Goal: Entertainment & Leisure: Browse casually

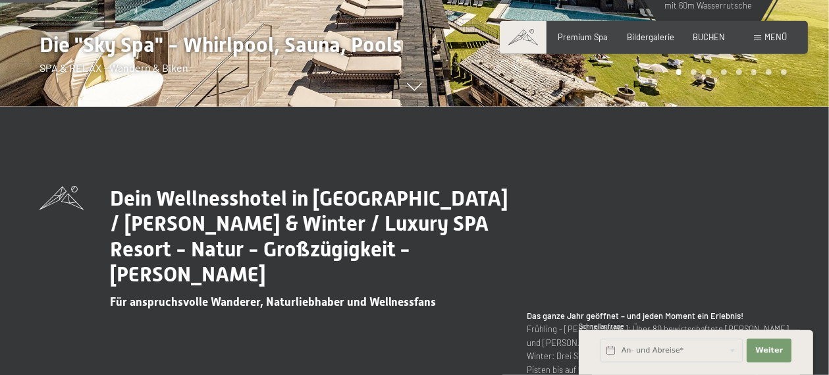
scroll to position [348, 0]
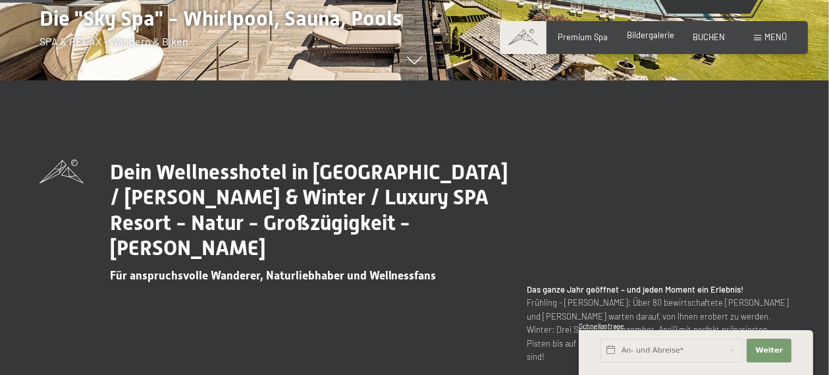
click at [648, 38] on span "Bildergalerie" at bounding box center [650, 35] width 47 height 11
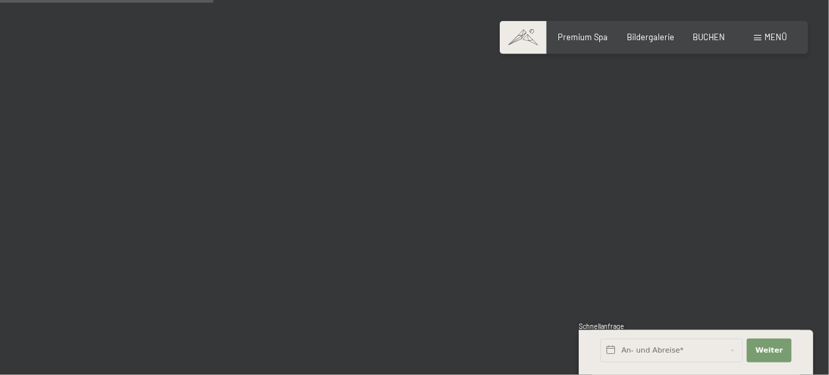
scroll to position [3059, 0]
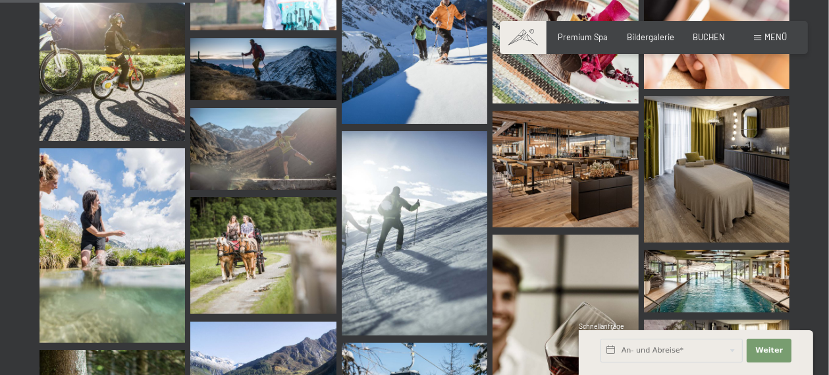
click at [552, 166] on img at bounding box center [565, 169] width 146 height 117
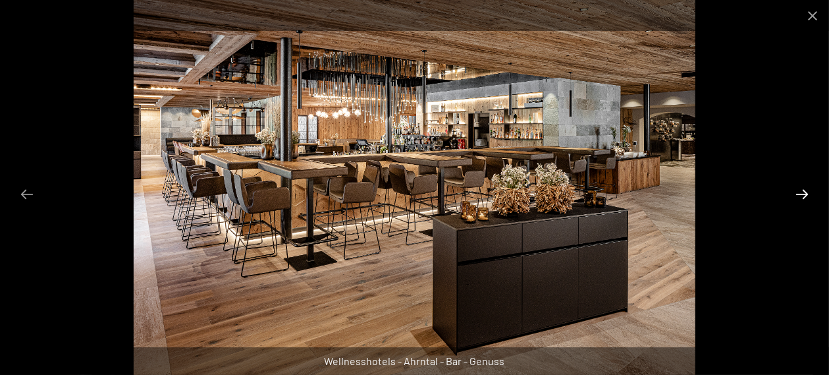
click at [803, 193] on button "Next slide" at bounding box center [802, 194] width 28 height 26
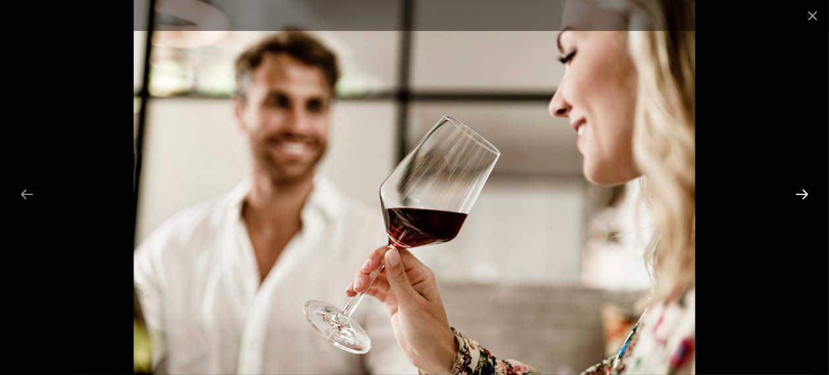
click at [803, 193] on button "Next slide" at bounding box center [802, 194] width 28 height 26
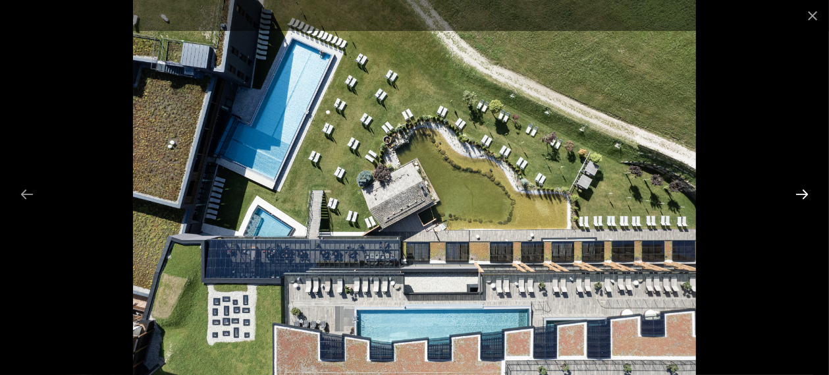
click at [803, 193] on button "Next slide" at bounding box center [802, 194] width 28 height 26
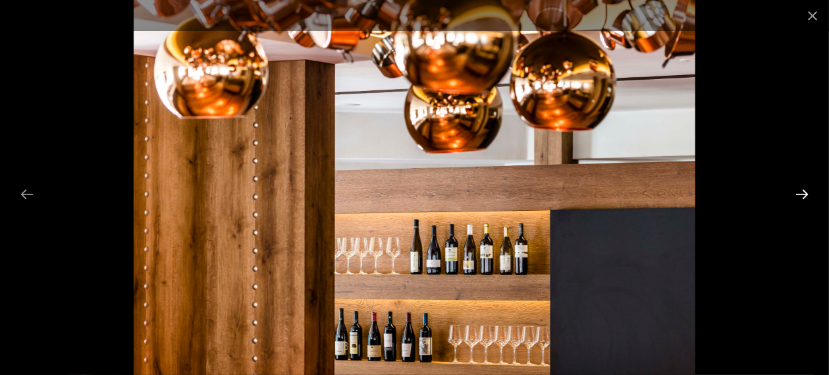
click at [803, 193] on button "Next slide" at bounding box center [802, 194] width 28 height 26
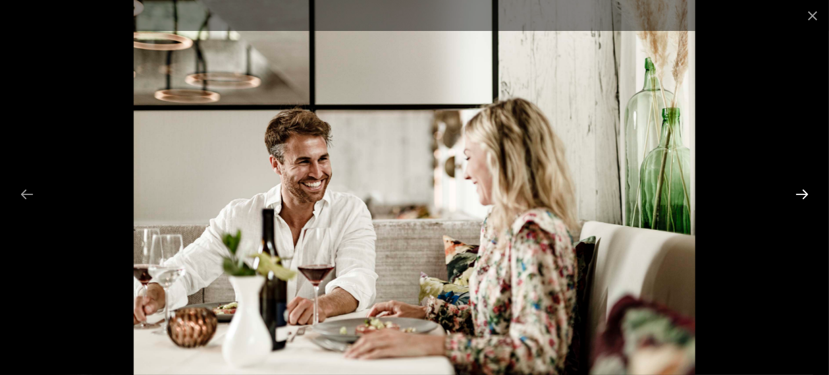
click at [803, 193] on button "Next slide" at bounding box center [802, 194] width 28 height 26
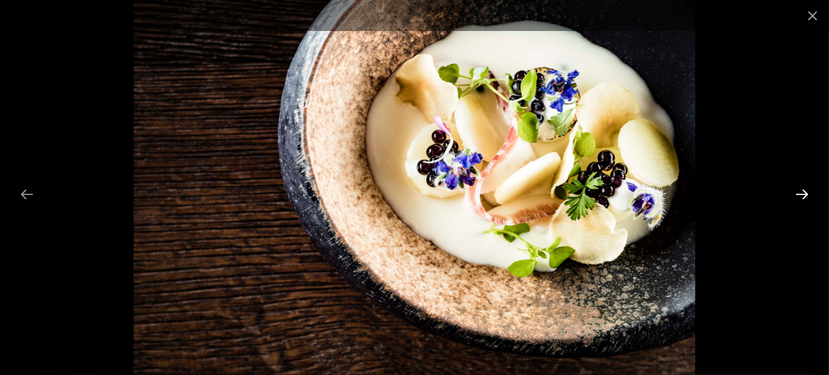
click at [803, 193] on button "Next slide" at bounding box center [802, 194] width 28 height 26
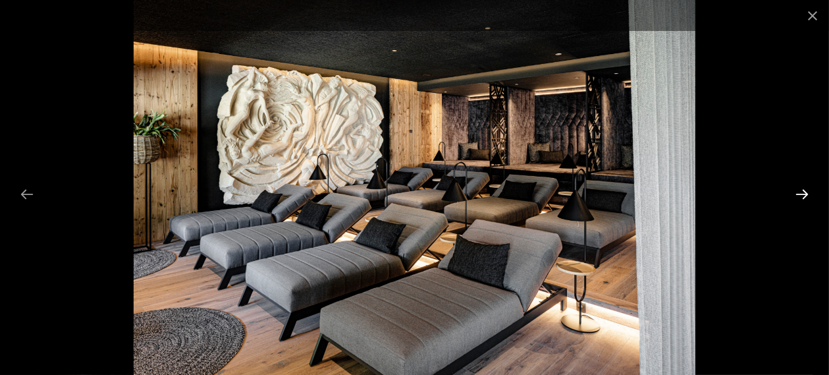
click at [803, 193] on button "Next slide" at bounding box center [802, 194] width 28 height 26
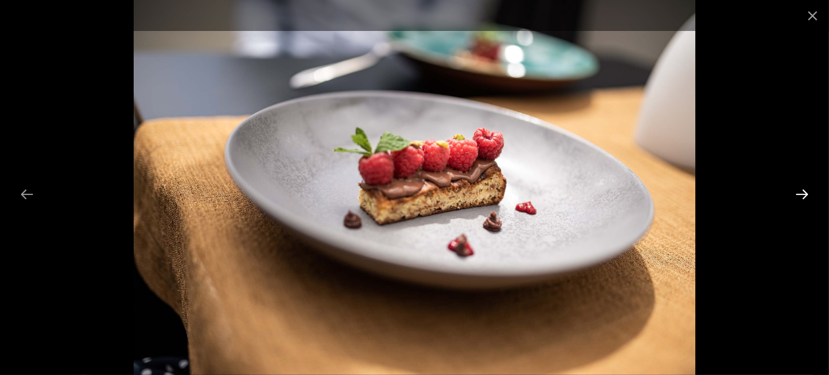
click at [803, 193] on button "Next slide" at bounding box center [802, 194] width 28 height 26
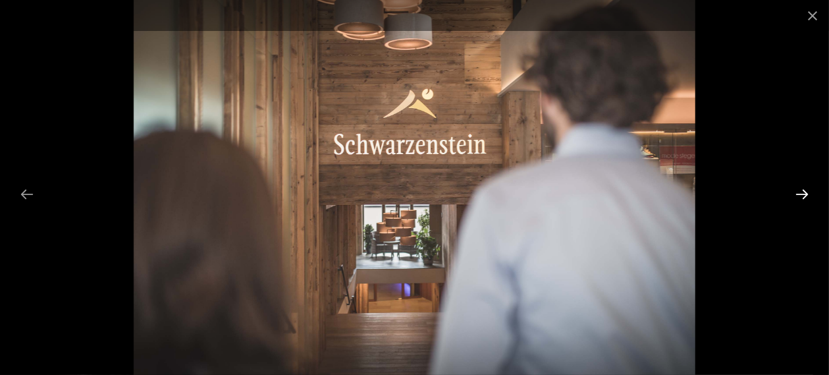
click at [803, 193] on button "Next slide" at bounding box center [802, 194] width 28 height 26
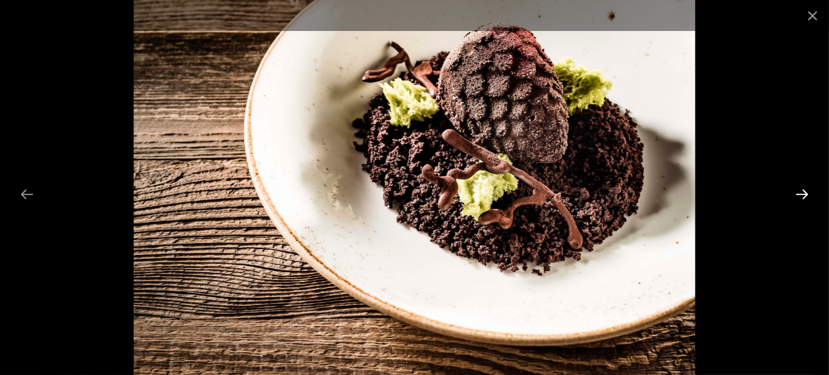
click at [803, 193] on button "Next slide" at bounding box center [802, 194] width 28 height 26
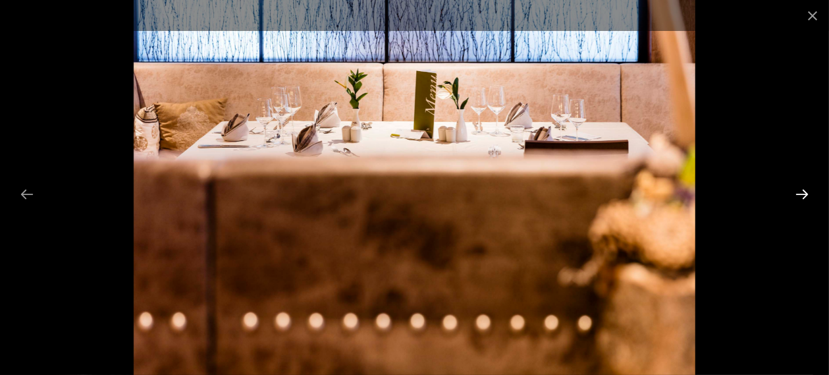
click at [803, 193] on button "Next slide" at bounding box center [802, 194] width 28 height 26
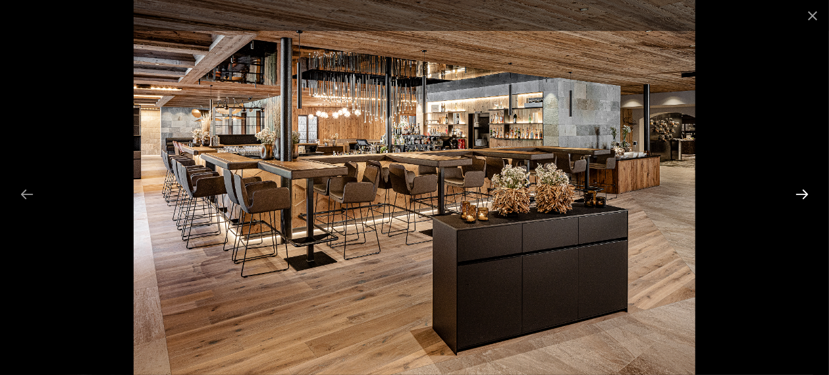
click at [803, 193] on button "Next slide" at bounding box center [802, 194] width 28 height 26
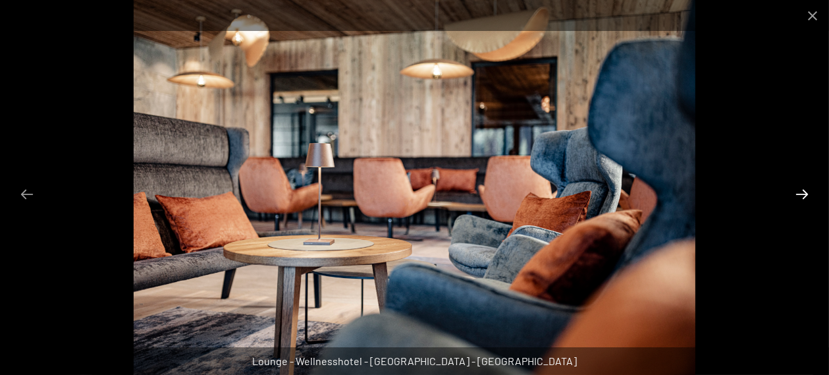
click at [803, 193] on button "Next slide" at bounding box center [802, 194] width 28 height 26
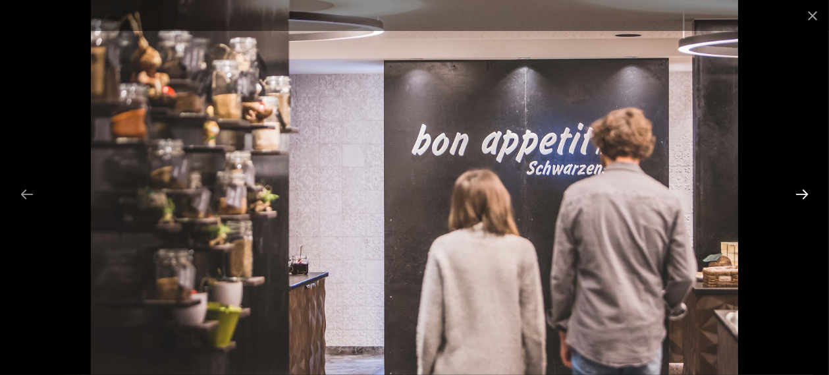
click at [803, 193] on button "Next slide" at bounding box center [802, 194] width 28 height 26
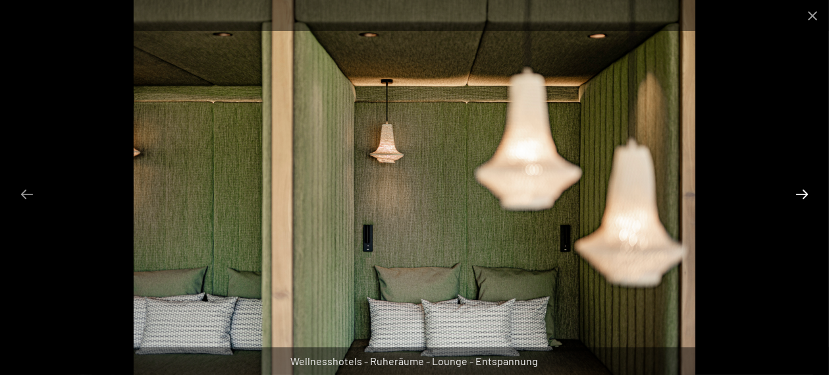
click at [803, 193] on button "Next slide" at bounding box center [802, 194] width 28 height 26
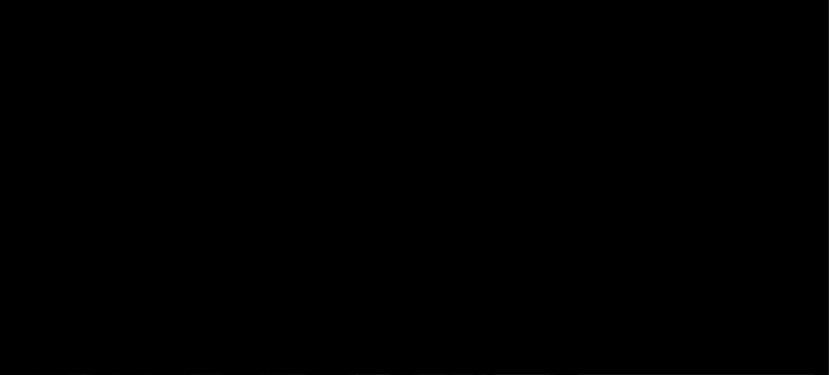
click at [803, 193] on button "Next slide" at bounding box center [809, 194] width 28 height 26
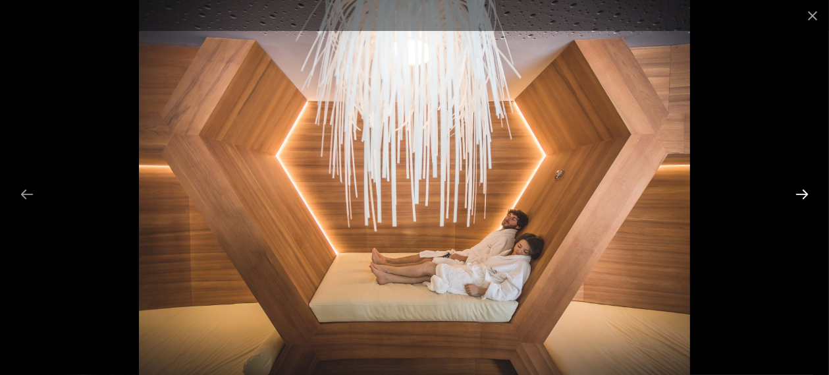
click at [803, 193] on button "Next slide" at bounding box center [802, 194] width 28 height 26
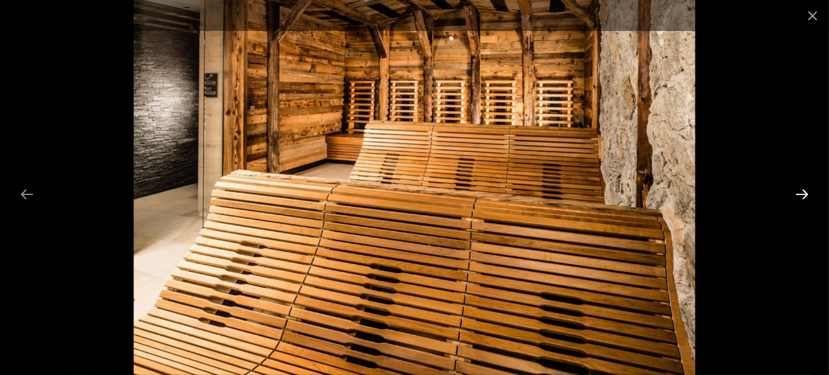
click at [803, 193] on button "Next slide" at bounding box center [802, 194] width 28 height 26
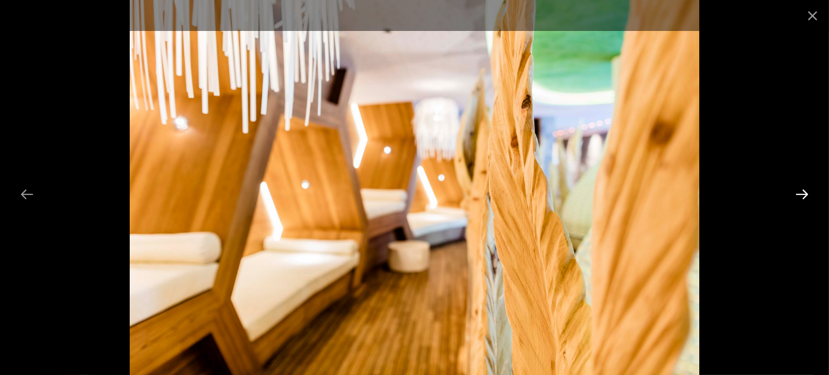
click at [803, 188] on button "Next slide" at bounding box center [802, 194] width 28 height 26
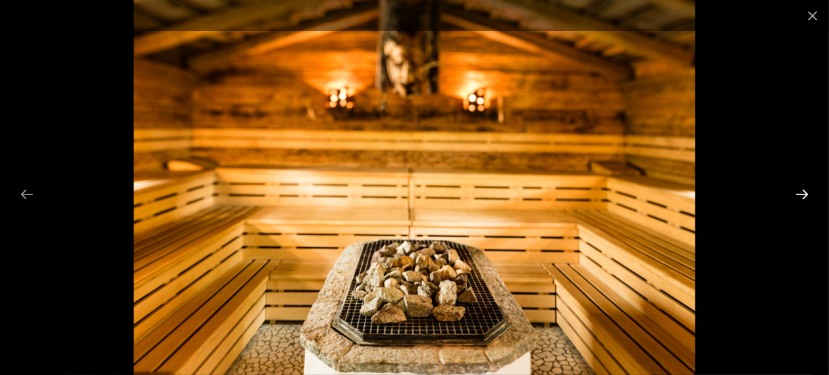
click at [803, 188] on button "Next slide" at bounding box center [802, 194] width 28 height 26
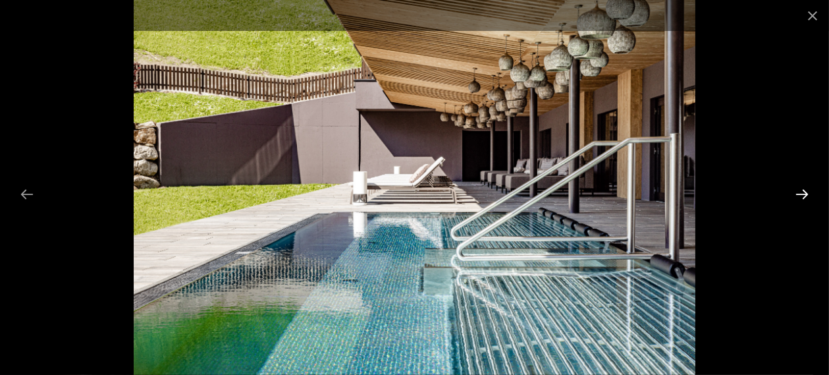
click at [803, 188] on button "Next slide" at bounding box center [802, 194] width 28 height 26
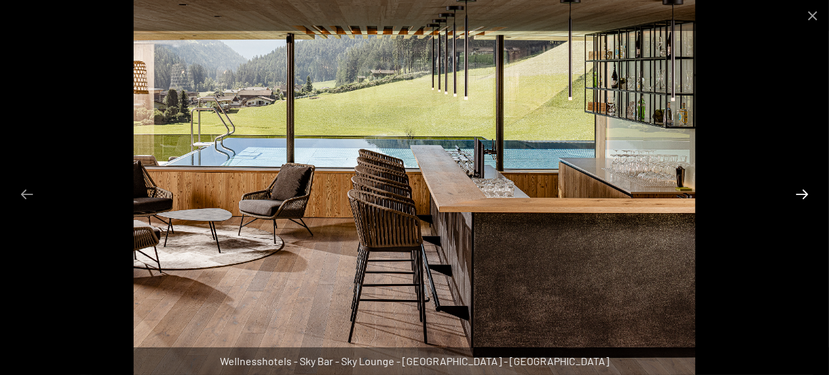
click at [803, 188] on button "Next slide" at bounding box center [802, 194] width 28 height 26
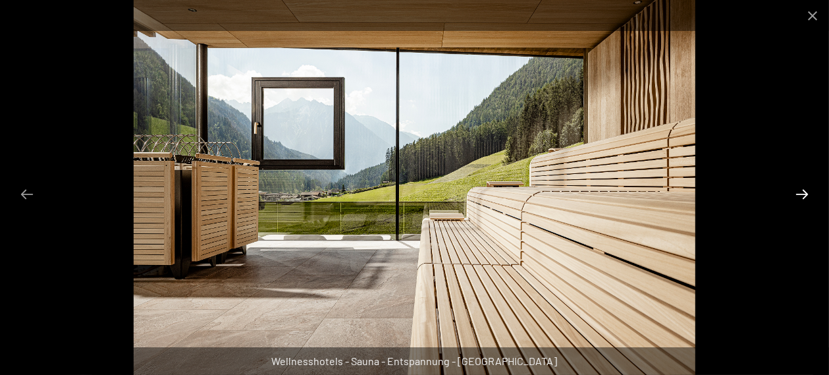
click at [803, 188] on button "Next slide" at bounding box center [802, 194] width 28 height 26
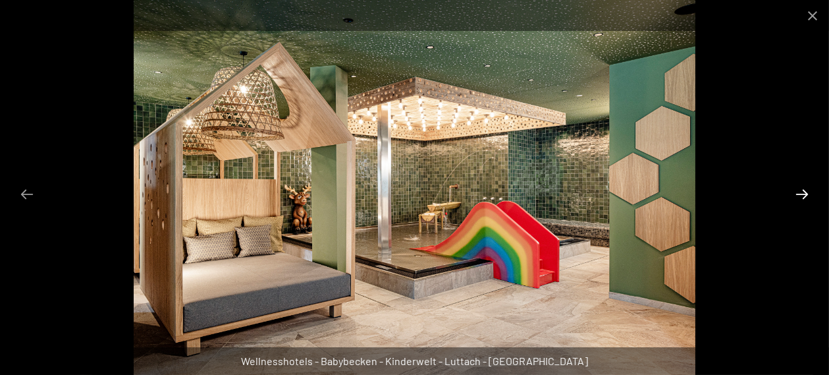
click at [803, 188] on button "Next slide" at bounding box center [802, 194] width 28 height 26
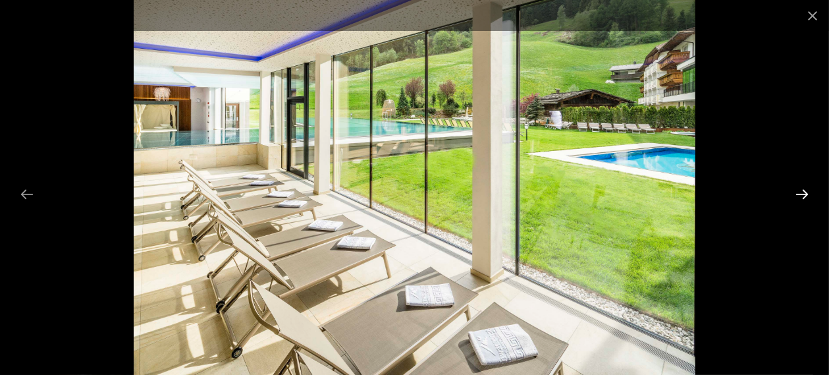
click at [803, 188] on button "Next slide" at bounding box center [802, 194] width 28 height 26
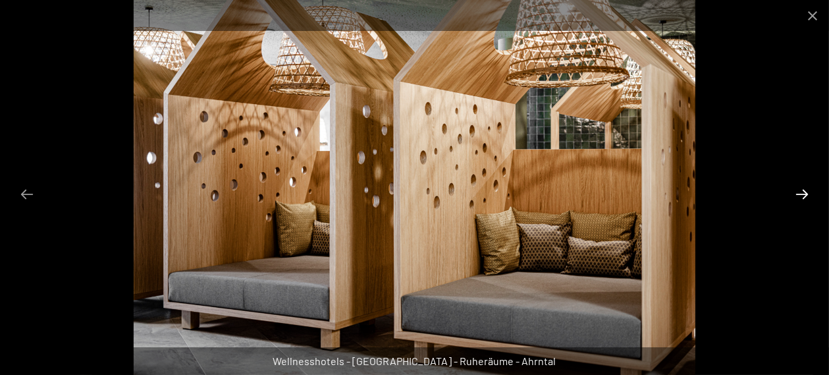
click at [803, 188] on button "Next slide" at bounding box center [802, 194] width 28 height 26
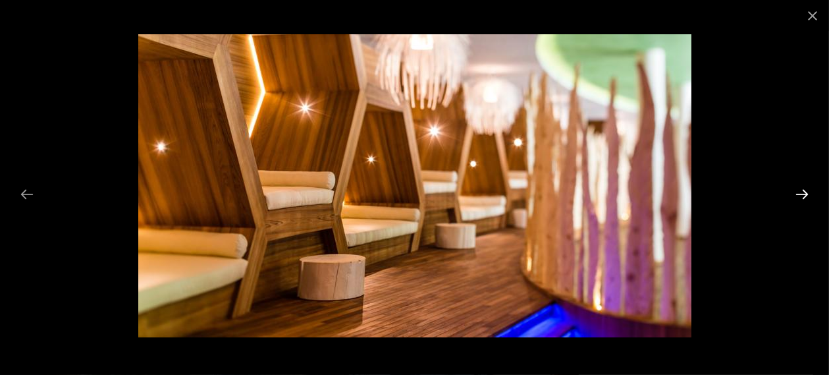
click at [803, 188] on button "Next slide" at bounding box center [802, 194] width 28 height 26
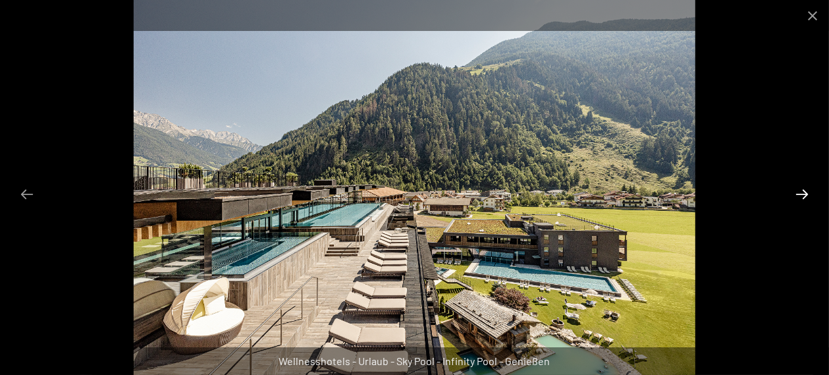
click at [803, 188] on button "Next slide" at bounding box center [802, 194] width 28 height 26
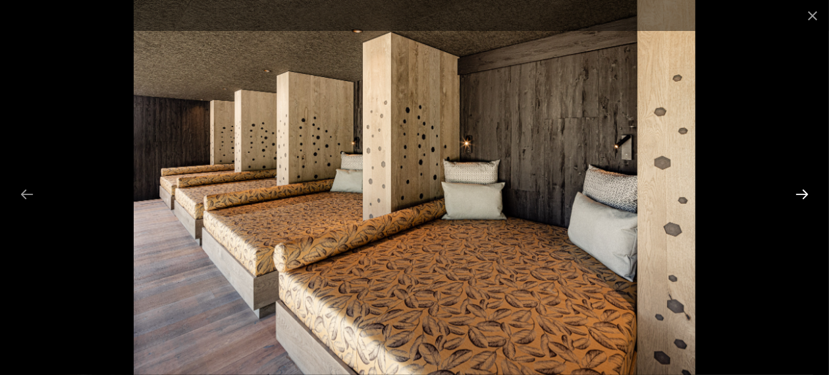
click at [803, 188] on button "Next slide" at bounding box center [802, 194] width 28 height 26
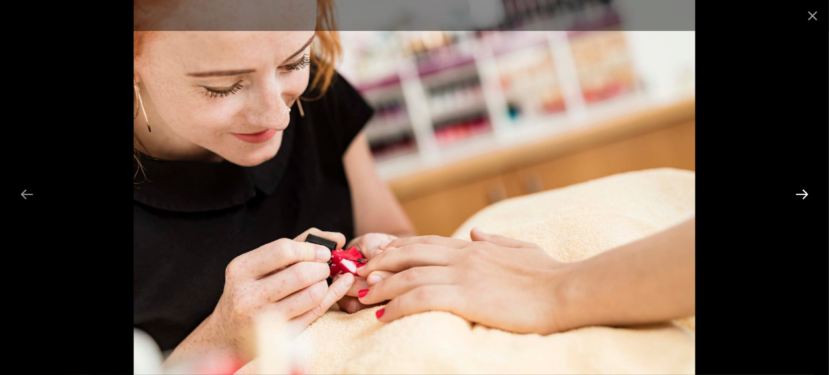
click at [803, 188] on button "Next slide" at bounding box center [802, 194] width 28 height 26
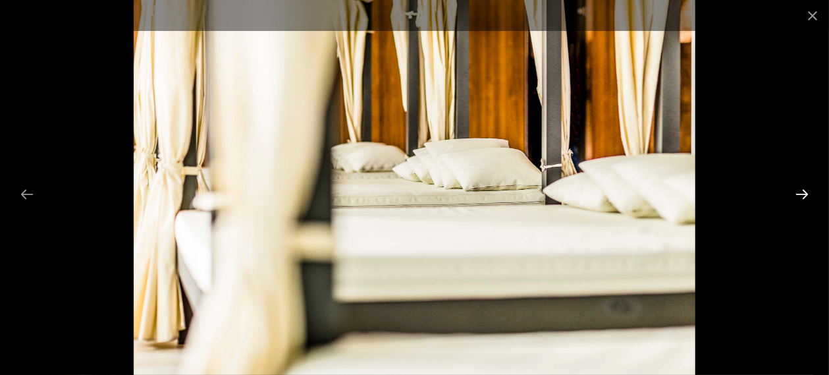
click at [802, 191] on button "Next slide" at bounding box center [802, 194] width 28 height 26
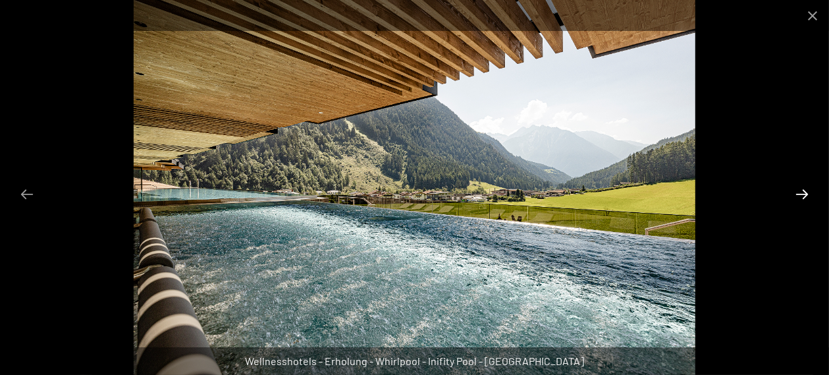
click at [802, 191] on button "Next slide" at bounding box center [802, 194] width 28 height 26
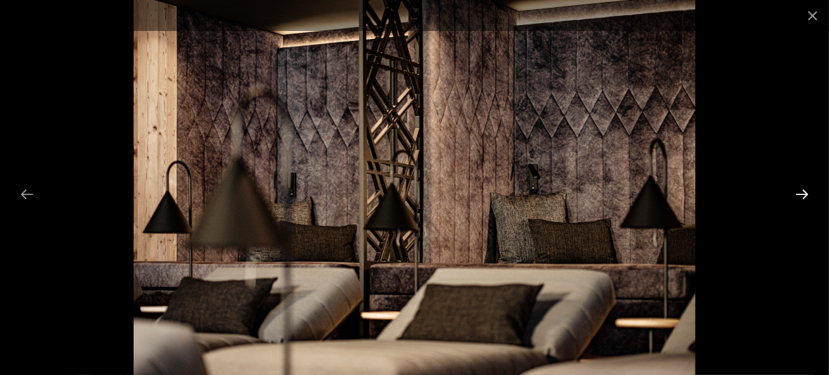
click at [802, 191] on button "Next slide" at bounding box center [802, 194] width 28 height 26
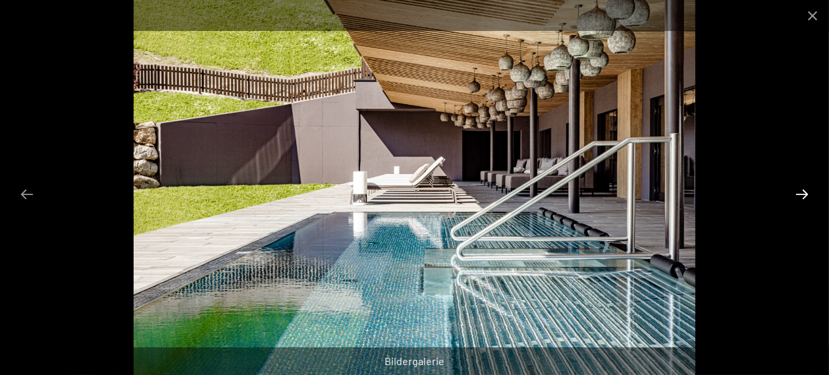
click at [802, 191] on button "Next slide" at bounding box center [802, 194] width 28 height 26
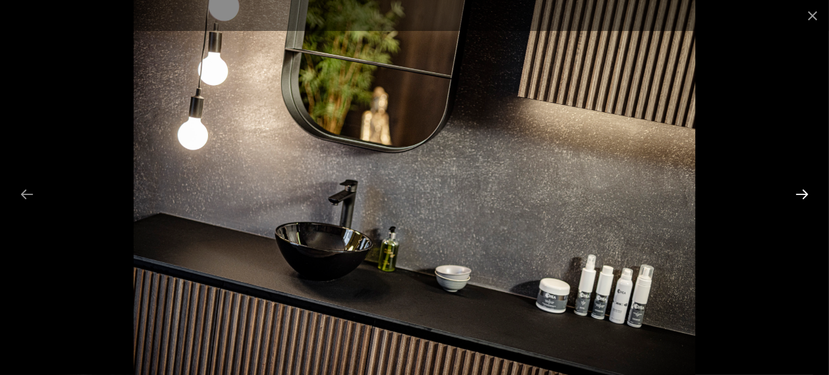
click at [802, 191] on button "Next slide" at bounding box center [802, 194] width 28 height 26
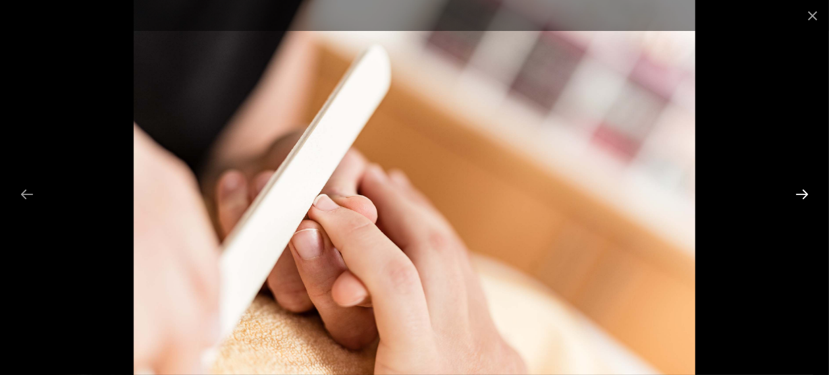
click at [802, 191] on button "Next slide" at bounding box center [802, 194] width 28 height 26
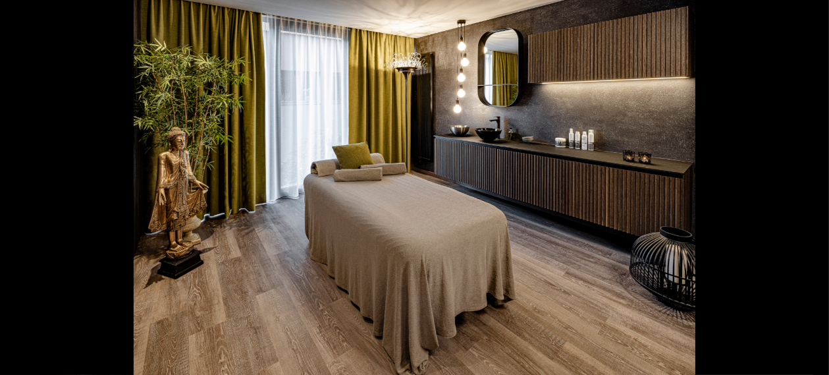
click at [802, 191] on button "Next slide" at bounding box center [809, 194] width 28 height 26
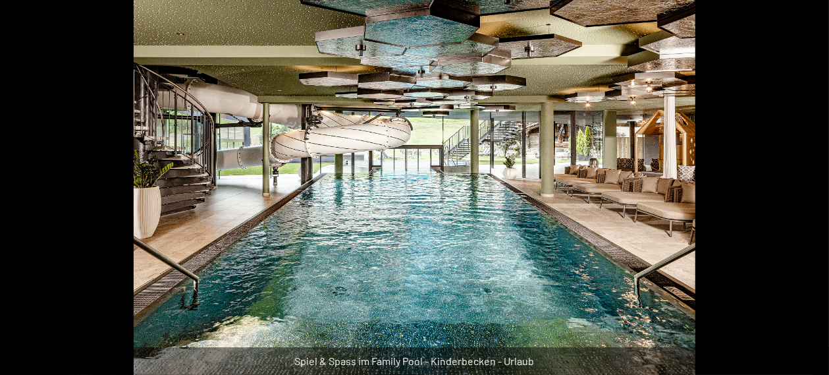
click at [802, 191] on button "Next slide" at bounding box center [809, 194] width 28 height 26
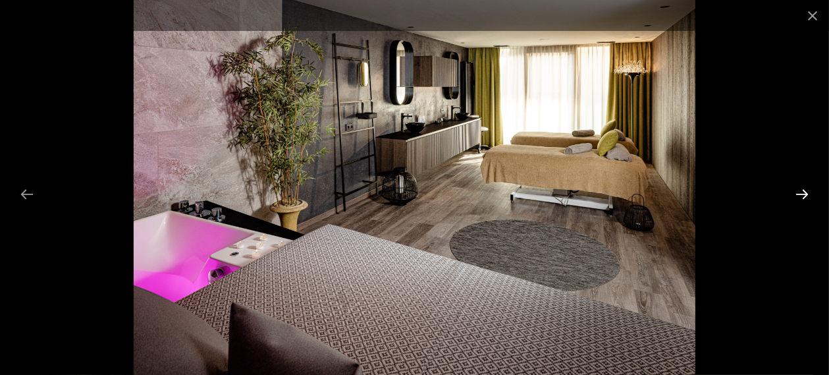
click at [802, 191] on button "Next slide" at bounding box center [802, 194] width 28 height 26
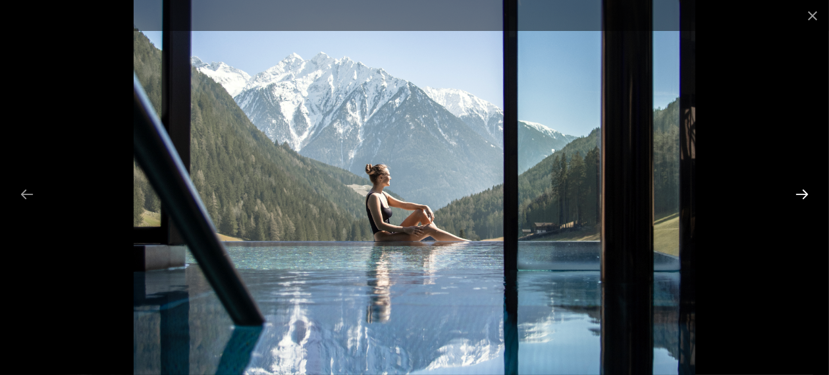
click at [802, 191] on button "Next slide" at bounding box center [802, 194] width 28 height 26
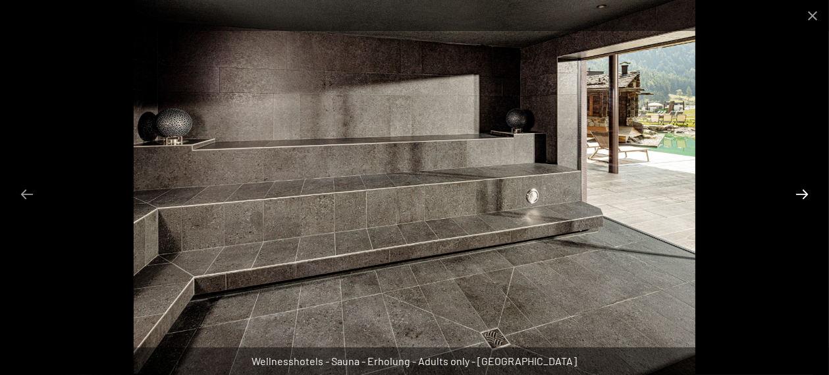
click at [802, 191] on button "Next slide" at bounding box center [802, 194] width 28 height 26
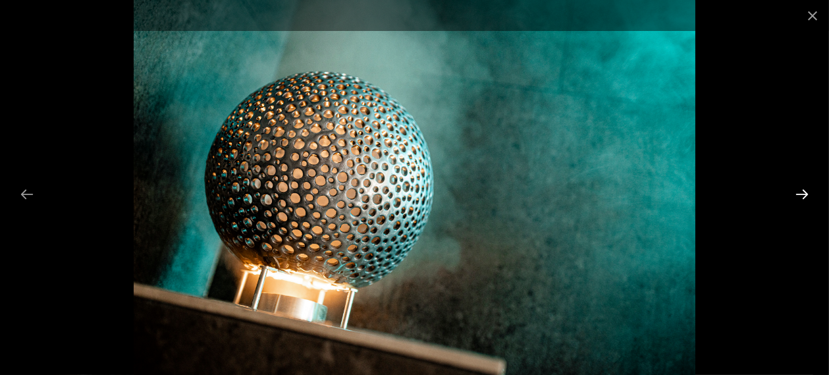
click at [792, 190] on button "Next slide" at bounding box center [802, 194] width 28 height 26
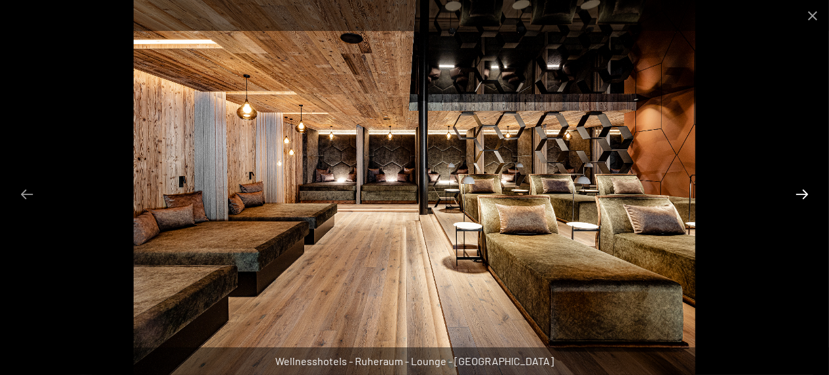
click at [800, 194] on button "Next slide" at bounding box center [802, 194] width 28 height 26
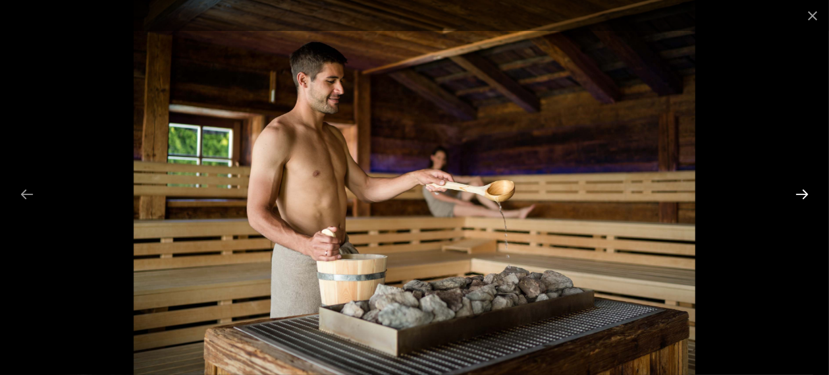
click at [800, 194] on button "Next slide" at bounding box center [802, 194] width 28 height 26
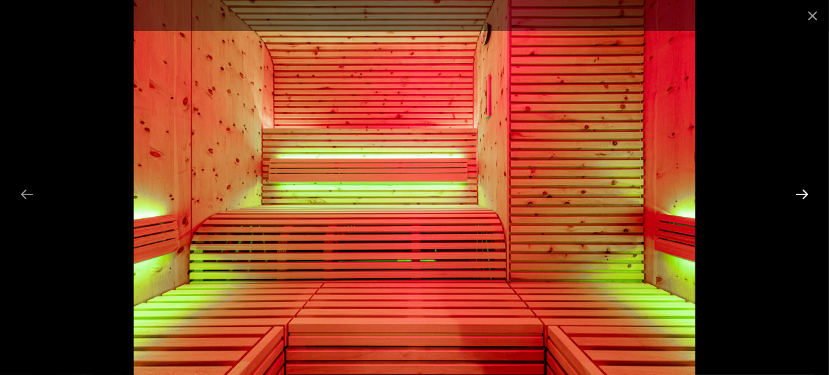
click at [800, 194] on button "Next slide" at bounding box center [802, 194] width 28 height 26
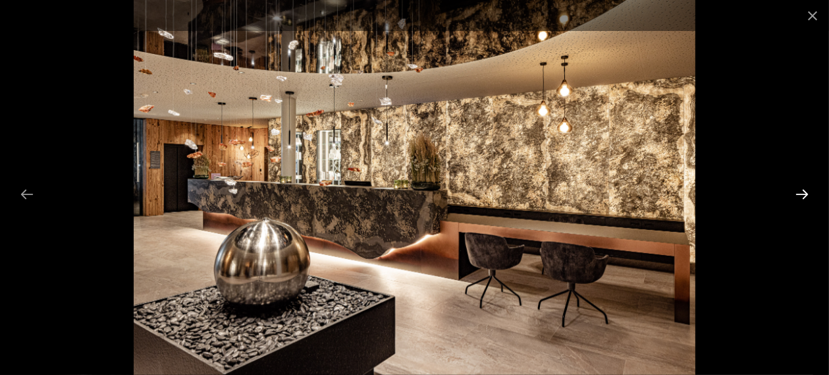
click at [800, 194] on button "Next slide" at bounding box center [802, 194] width 28 height 26
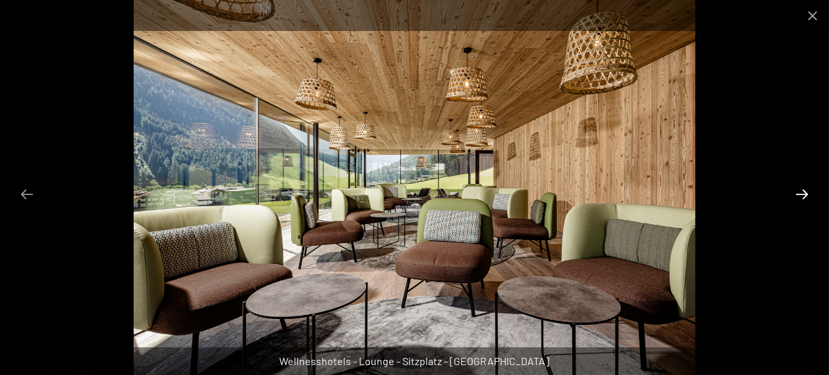
click at [800, 194] on button "Next slide" at bounding box center [802, 194] width 28 height 26
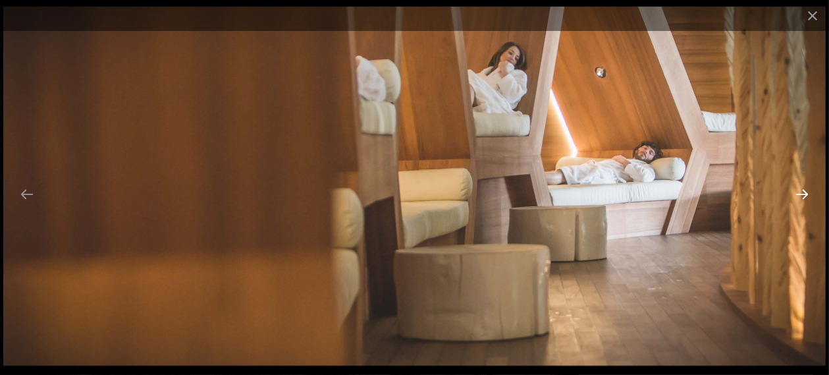
click at [800, 194] on button "Next slide" at bounding box center [802, 194] width 28 height 26
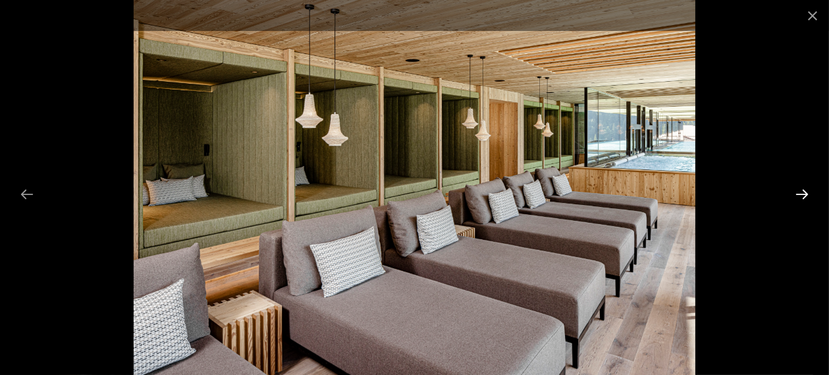
click at [800, 194] on button "Next slide" at bounding box center [802, 194] width 28 height 26
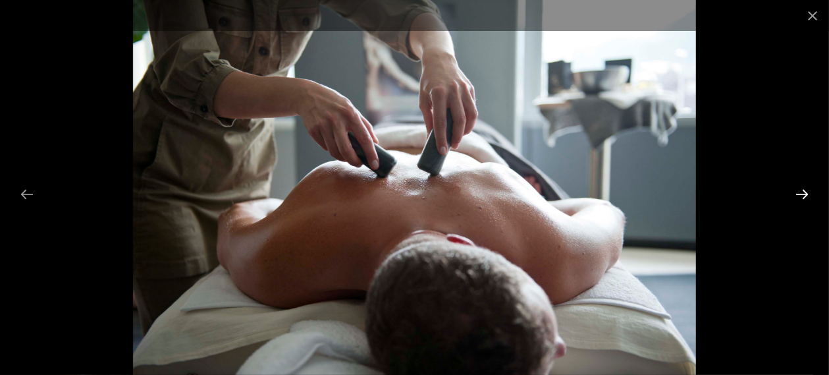
click at [800, 194] on button "Next slide" at bounding box center [802, 194] width 28 height 26
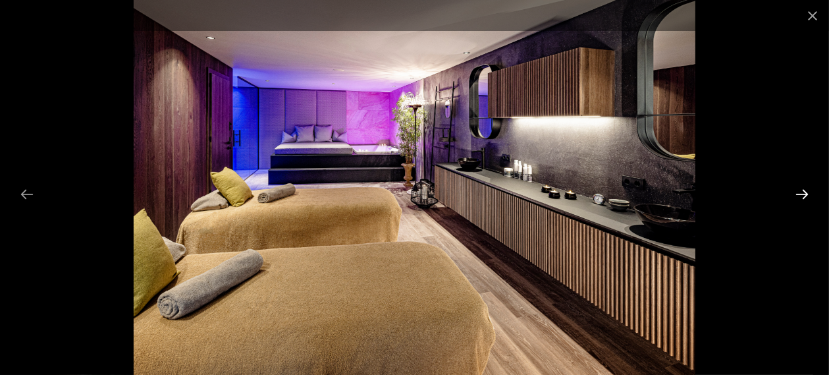
click at [800, 194] on button "Next slide" at bounding box center [802, 194] width 28 height 26
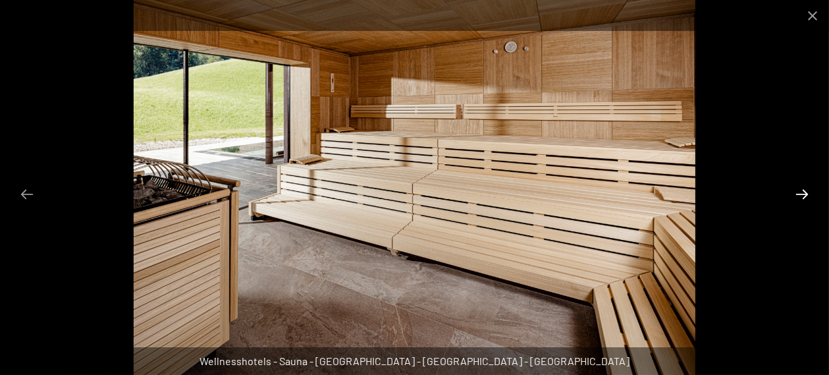
click at [800, 194] on button "Next slide" at bounding box center [802, 194] width 28 height 26
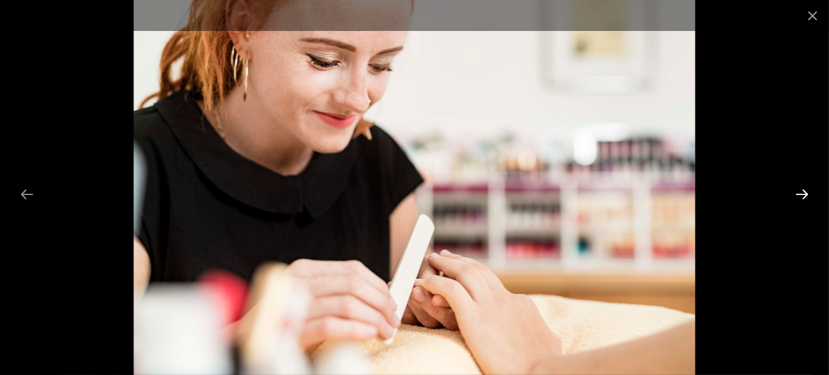
click at [800, 194] on button "Next slide" at bounding box center [802, 194] width 28 height 26
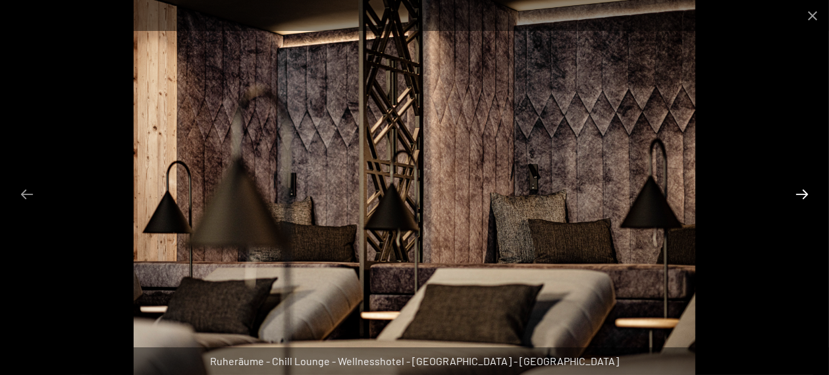
click at [800, 194] on button "Next slide" at bounding box center [802, 194] width 28 height 26
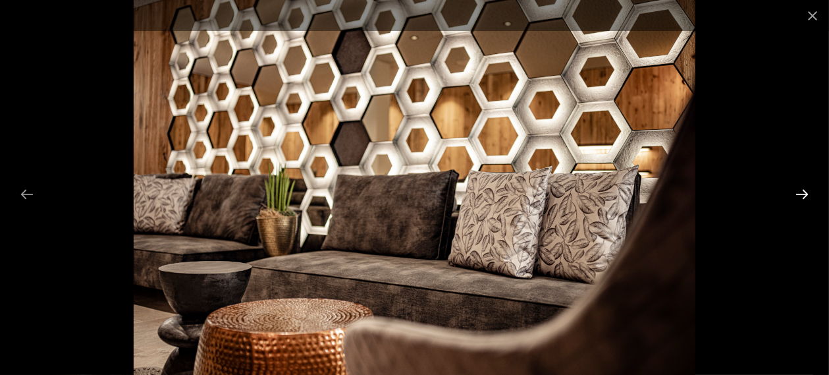
click at [800, 194] on button "Next slide" at bounding box center [802, 194] width 28 height 26
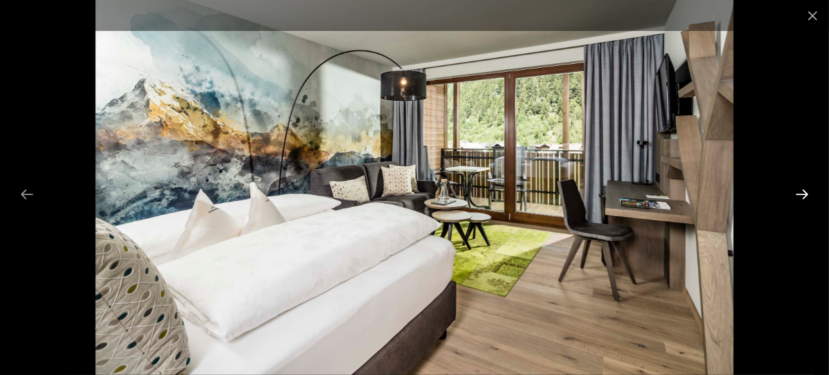
click at [805, 194] on button "Next slide" at bounding box center [802, 194] width 28 height 26
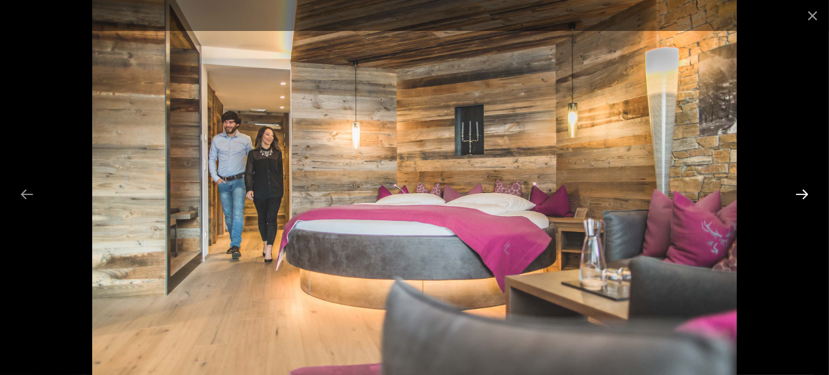
click at [805, 194] on button "Next slide" at bounding box center [802, 194] width 28 height 26
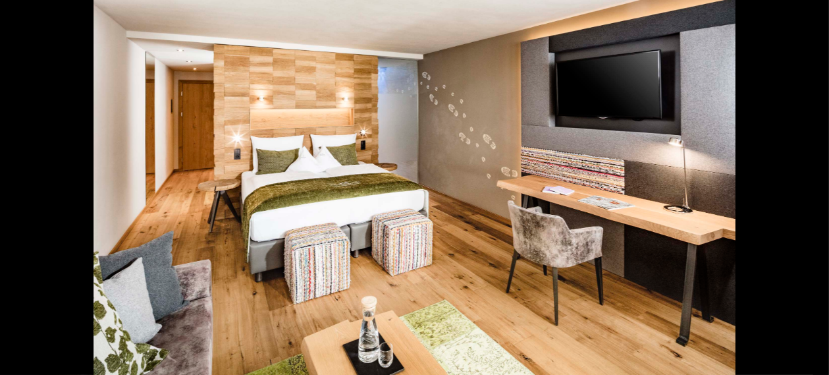
click at [805, 194] on button "Next slide" at bounding box center [809, 194] width 28 height 26
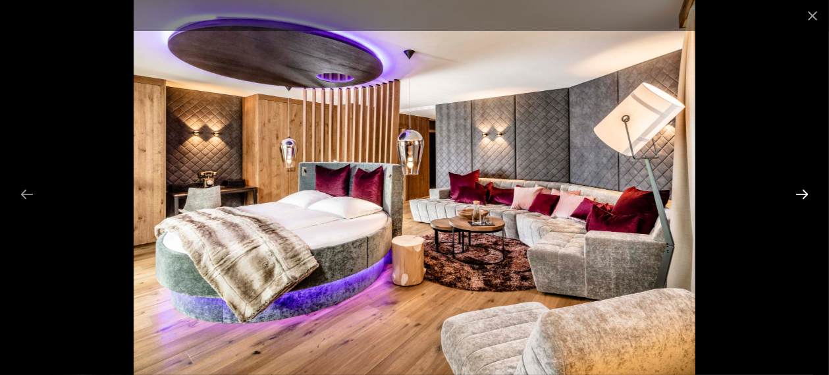
click at [805, 194] on button "Next slide" at bounding box center [802, 194] width 28 height 26
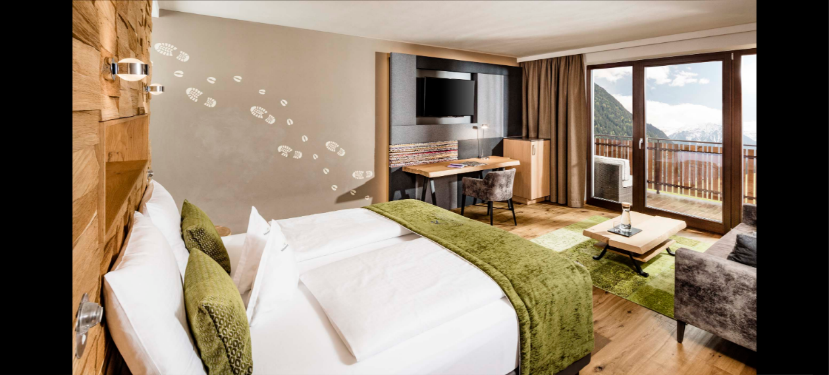
click at [802, 193] on button "Next slide" at bounding box center [809, 194] width 28 height 26
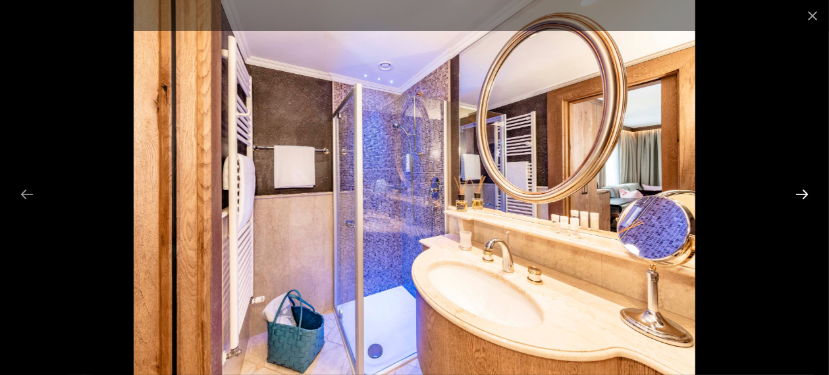
click at [802, 193] on button "Next slide" at bounding box center [802, 194] width 28 height 26
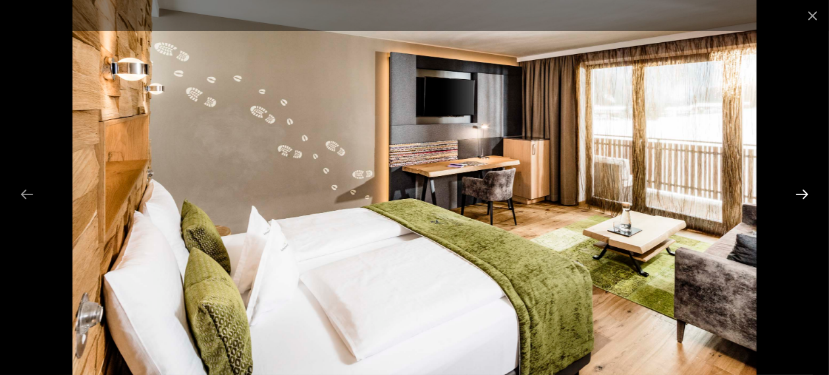
click at [802, 193] on button "Next slide" at bounding box center [802, 194] width 28 height 26
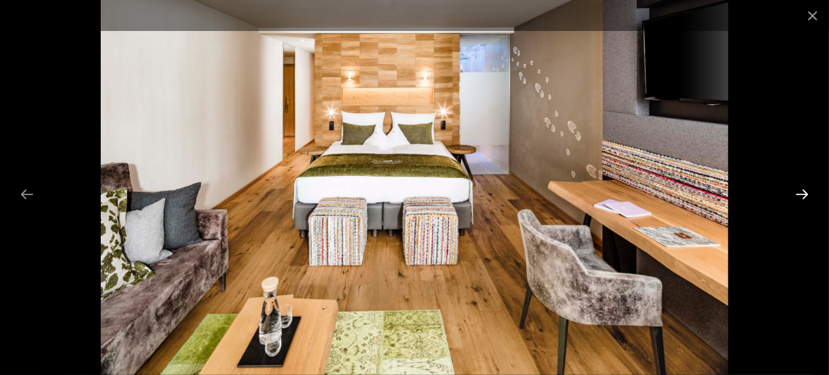
click at [804, 194] on button "Next slide" at bounding box center [802, 194] width 28 height 26
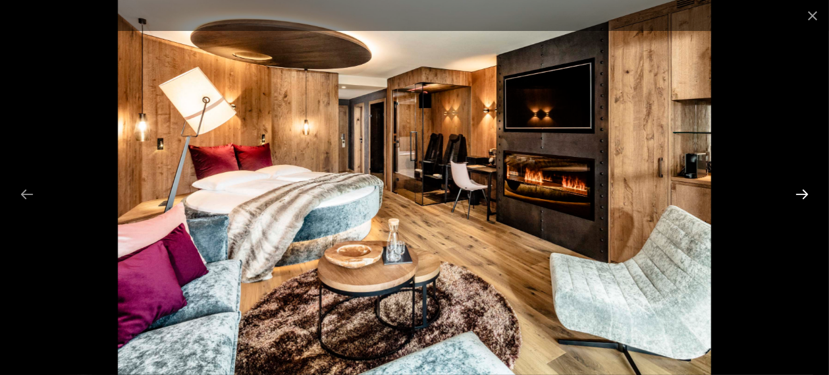
click at [796, 193] on button "Next slide" at bounding box center [802, 194] width 28 height 26
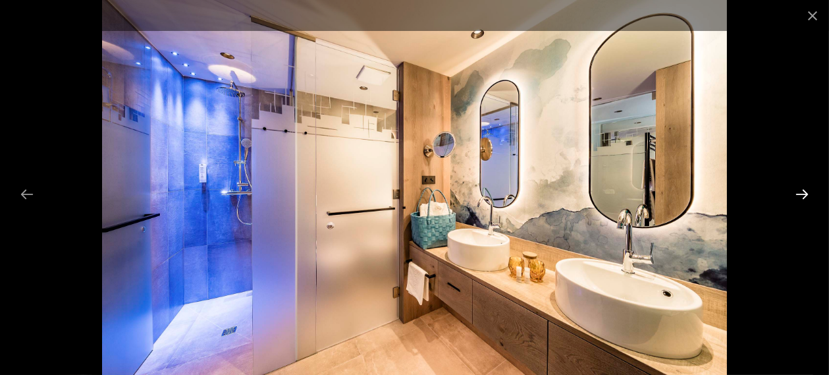
click at [808, 194] on button "Next slide" at bounding box center [802, 194] width 28 height 26
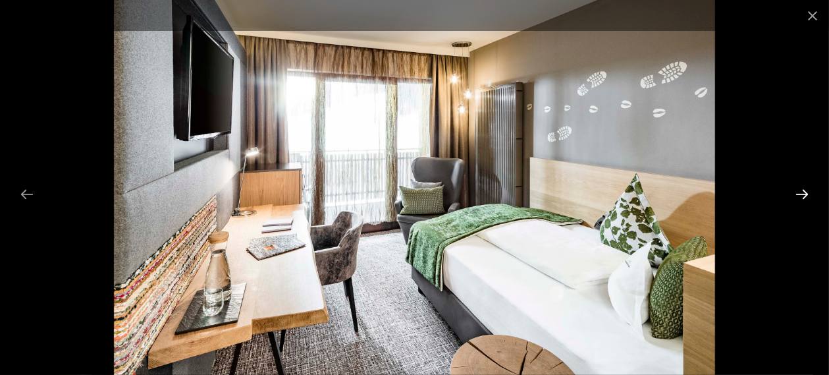
click at [806, 192] on button "Next slide" at bounding box center [802, 194] width 28 height 26
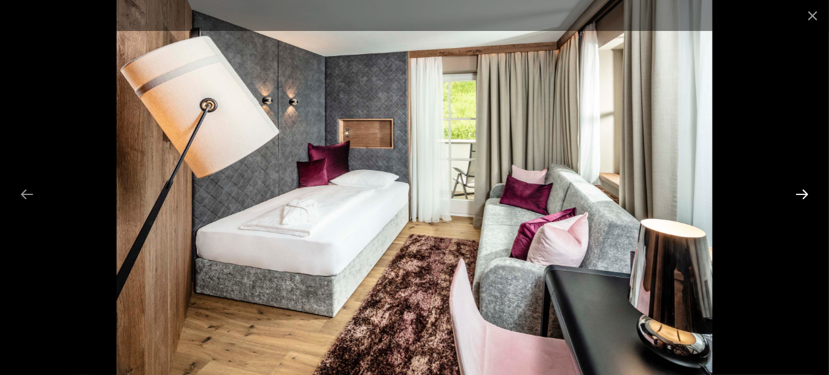
click at [801, 190] on button "Next slide" at bounding box center [802, 194] width 28 height 26
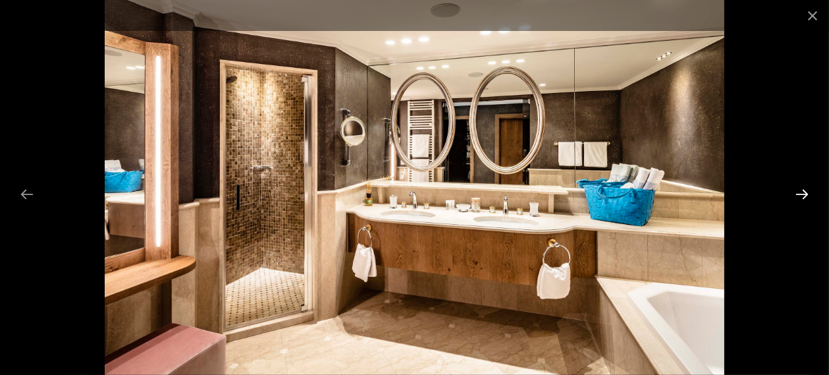
click at [801, 190] on button "Next slide" at bounding box center [802, 194] width 28 height 26
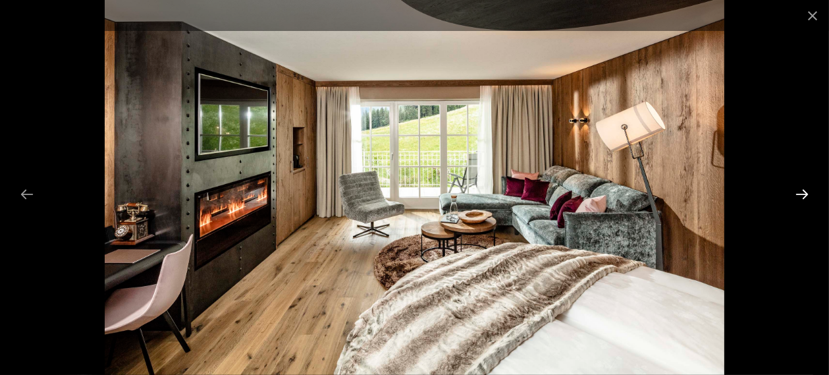
click at [801, 190] on button "Next slide" at bounding box center [802, 194] width 28 height 26
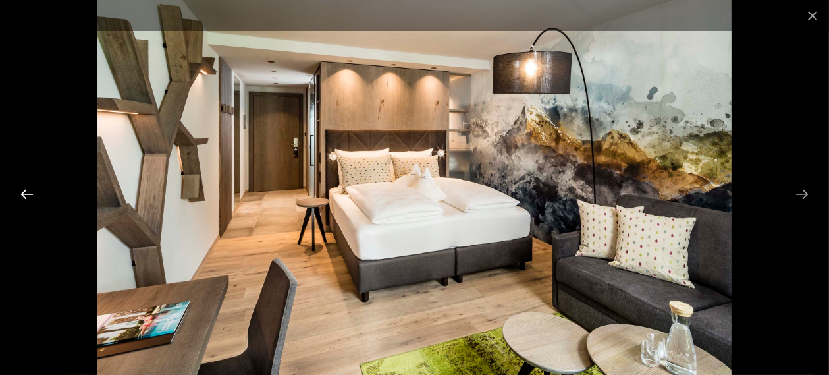
click at [24, 195] on button "Previous slide" at bounding box center [27, 194] width 28 height 26
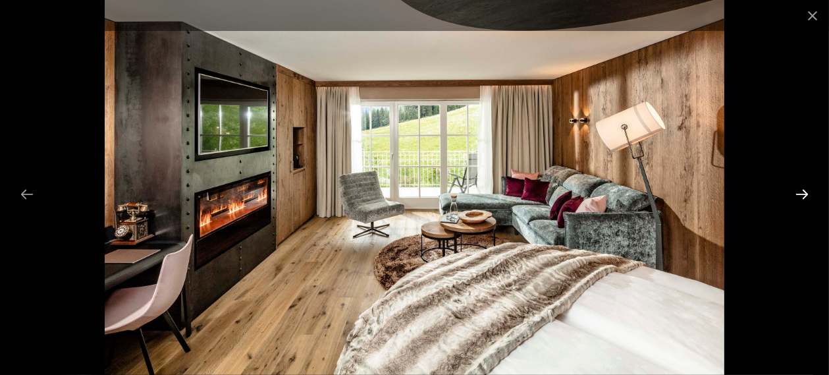
click at [806, 194] on button "Next slide" at bounding box center [802, 194] width 28 height 26
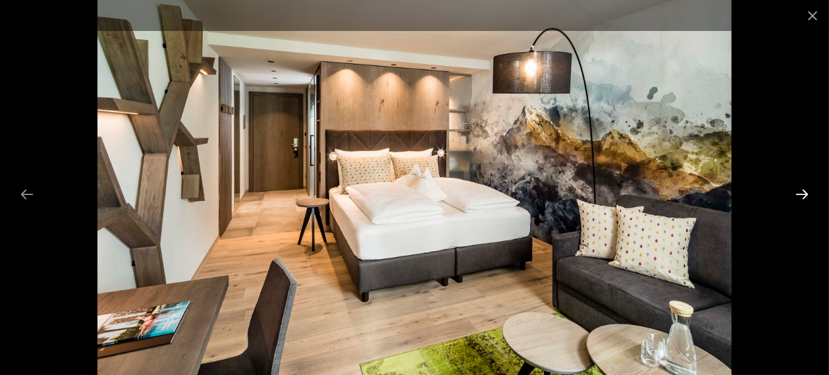
click at [805, 193] on button "Next slide" at bounding box center [802, 194] width 28 height 26
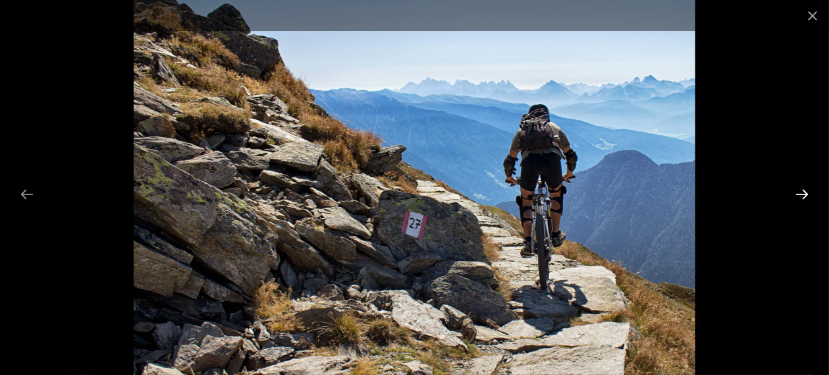
click at [805, 193] on button "Next slide" at bounding box center [802, 194] width 28 height 26
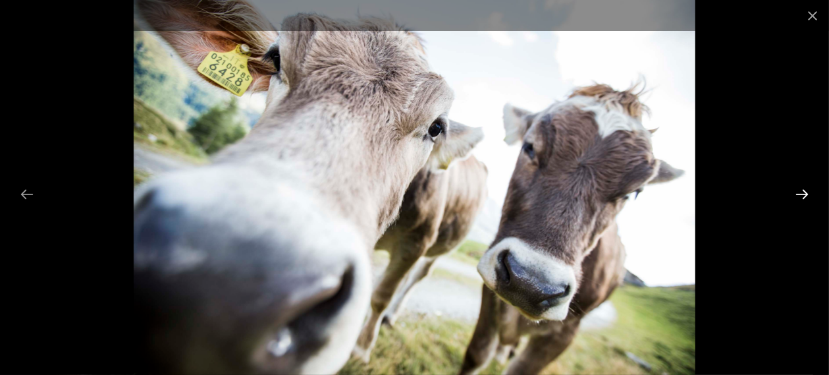
click at [805, 193] on button "Next slide" at bounding box center [802, 194] width 28 height 26
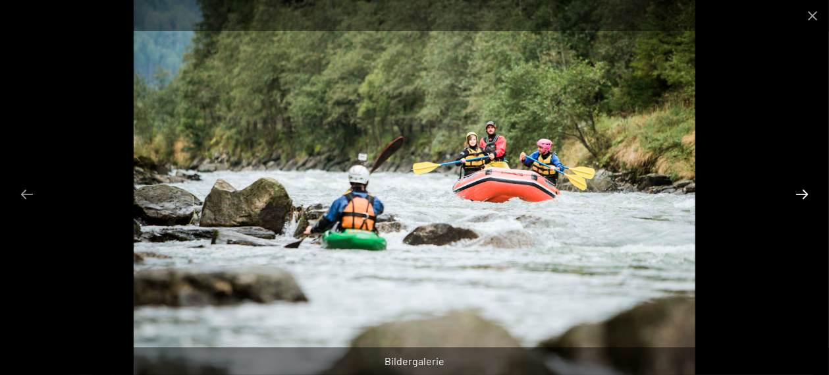
click at [805, 193] on button "Next slide" at bounding box center [802, 194] width 28 height 26
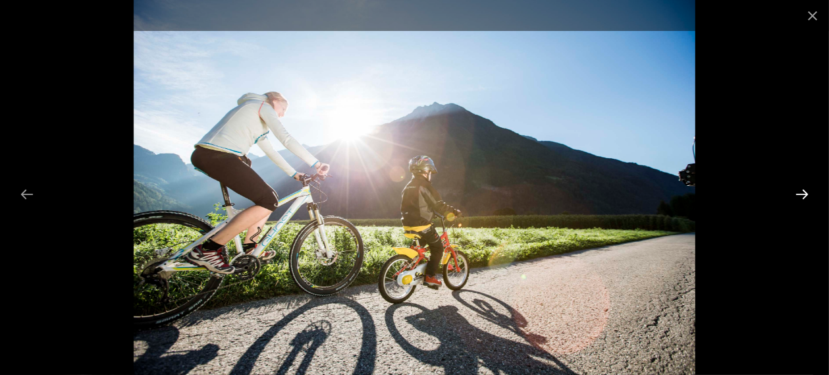
click at [805, 193] on button "Next slide" at bounding box center [802, 194] width 28 height 26
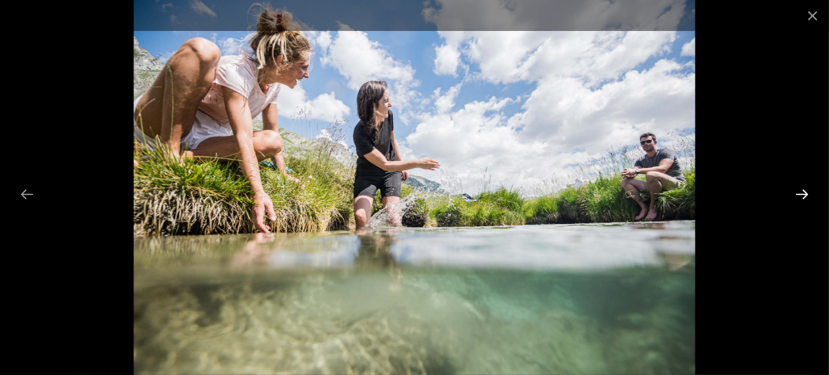
click at [805, 193] on button "Next slide" at bounding box center [802, 194] width 28 height 26
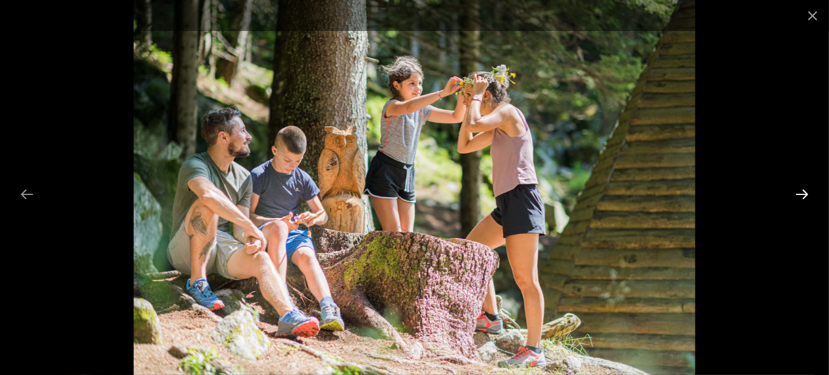
click at [805, 193] on button "Next slide" at bounding box center [802, 194] width 28 height 26
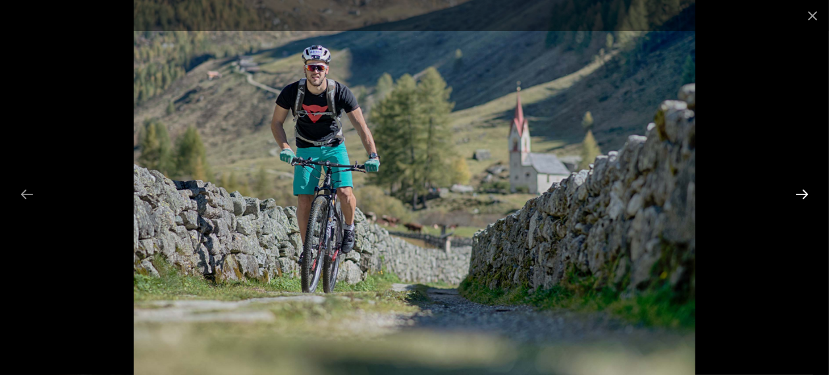
click at [805, 193] on button "Next slide" at bounding box center [802, 194] width 28 height 26
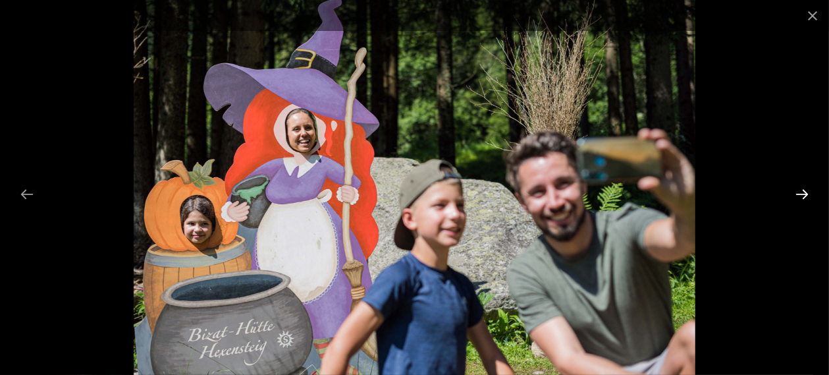
click at [810, 193] on button "Next slide" at bounding box center [802, 194] width 28 height 26
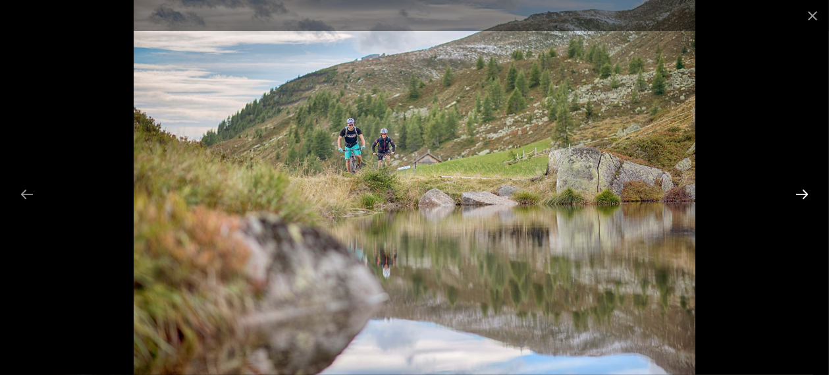
click at [811, 193] on button "Next slide" at bounding box center [802, 194] width 28 height 26
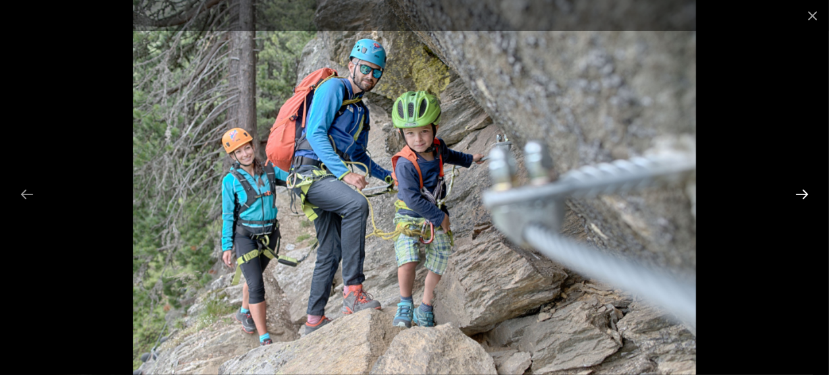
click at [811, 196] on button "Next slide" at bounding box center [802, 194] width 28 height 26
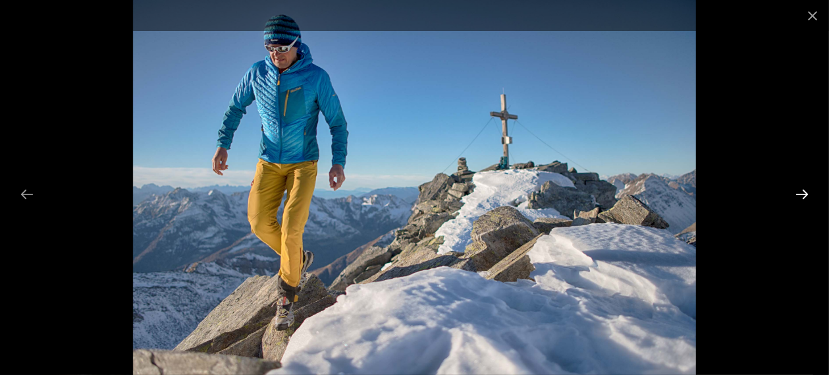
click at [810, 194] on button "Next slide" at bounding box center [802, 194] width 28 height 26
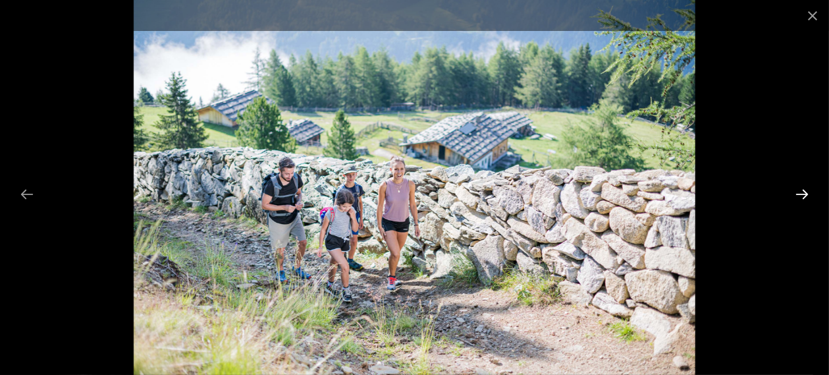
click at [810, 194] on button "Next slide" at bounding box center [802, 194] width 28 height 26
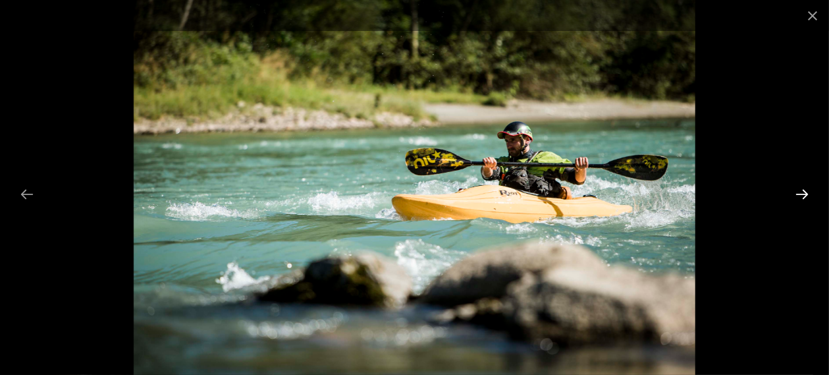
click at [810, 194] on button "Next slide" at bounding box center [802, 194] width 28 height 26
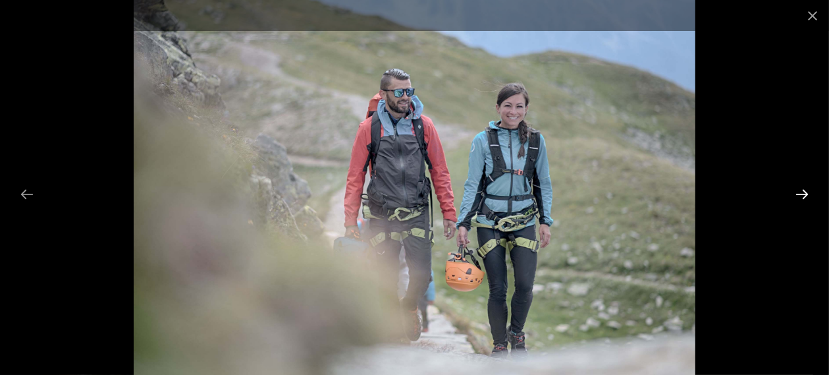
click at [805, 192] on button "Next slide" at bounding box center [802, 194] width 28 height 26
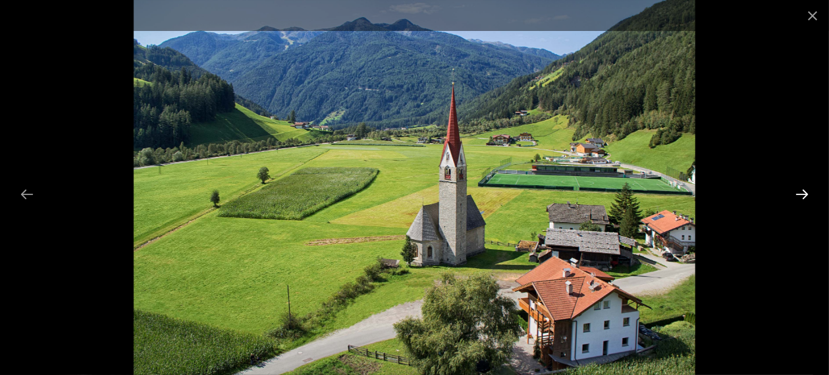
click at [796, 192] on button "Next slide" at bounding box center [802, 194] width 28 height 26
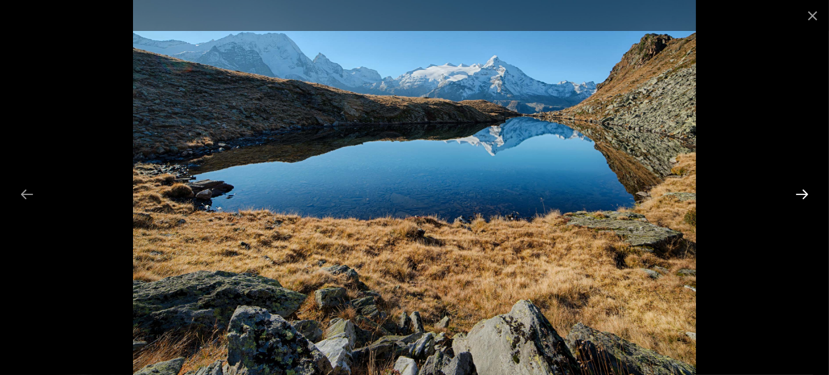
click at [797, 192] on button "Next slide" at bounding box center [802, 194] width 28 height 26
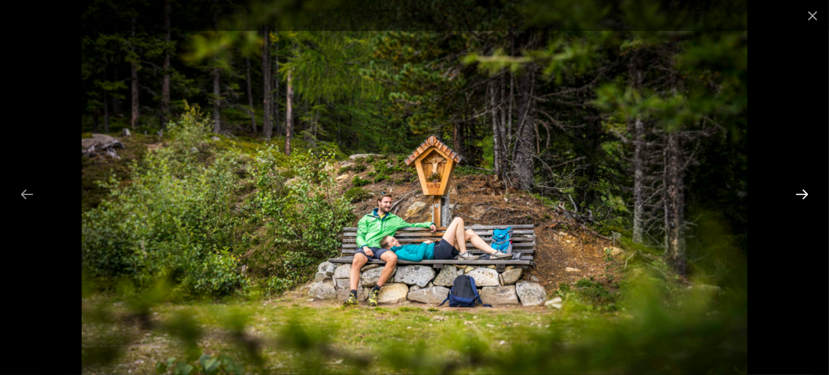
click at [797, 192] on button "Next slide" at bounding box center [802, 194] width 28 height 26
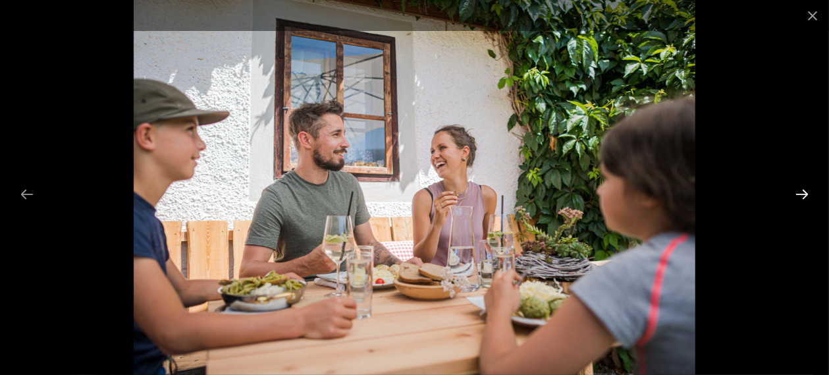
click at [797, 192] on button "Next slide" at bounding box center [802, 194] width 28 height 26
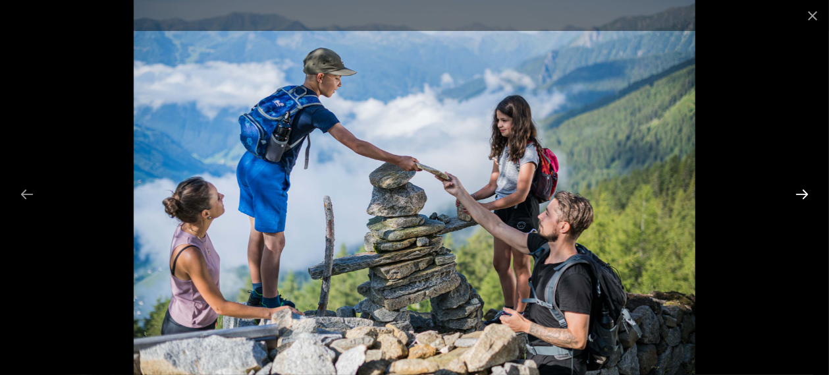
click at [797, 192] on button "Next slide" at bounding box center [802, 194] width 28 height 26
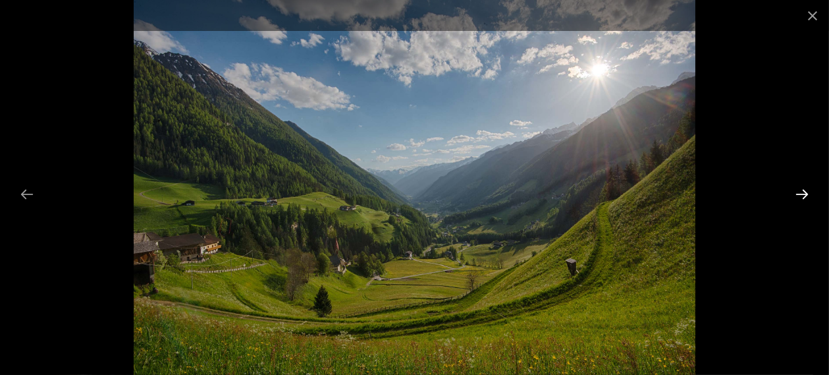
click at [797, 192] on button "Next slide" at bounding box center [802, 194] width 28 height 26
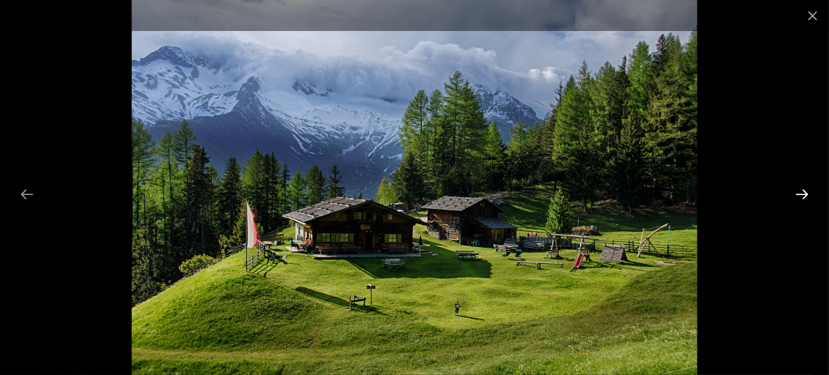
click at [797, 192] on button "Next slide" at bounding box center [802, 194] width 28 height 26
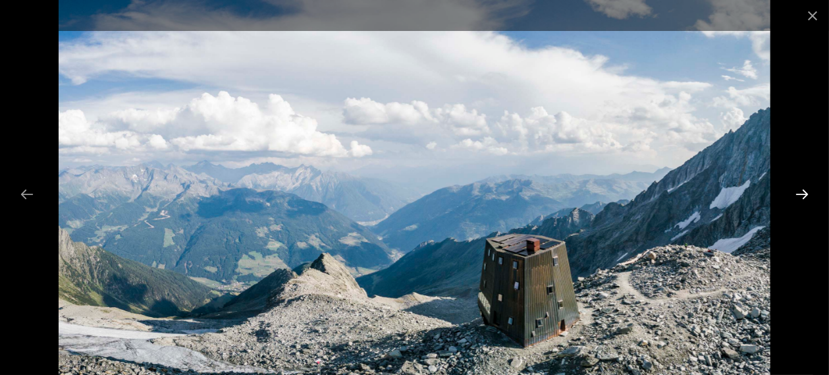
click at [797, 192] on button "Next slide" at bounding box center [802, 194] width 28 height 26
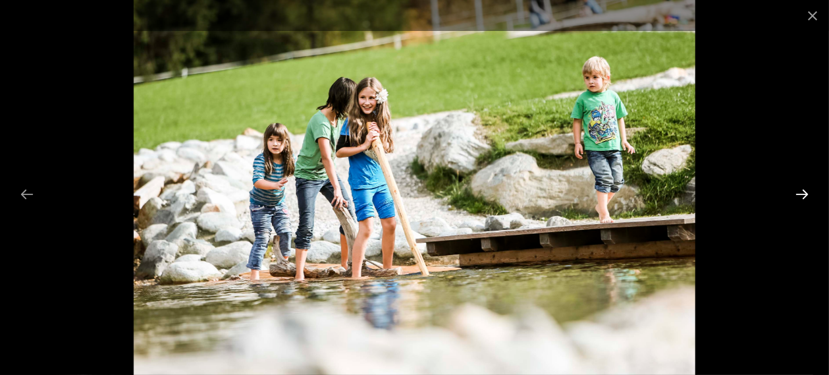
click at [797, 192] on button "Next slide" at bounding box center [802, 194] width 28 height 26
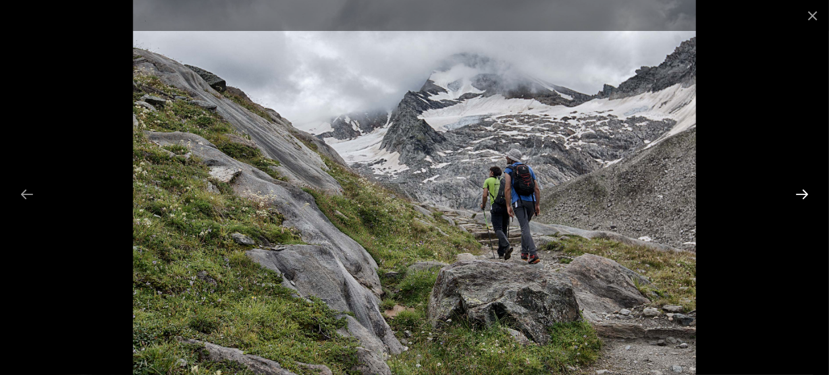
click at [797, 192] on button "Next slide" at bounding box center [802, 194] width 28 height 26
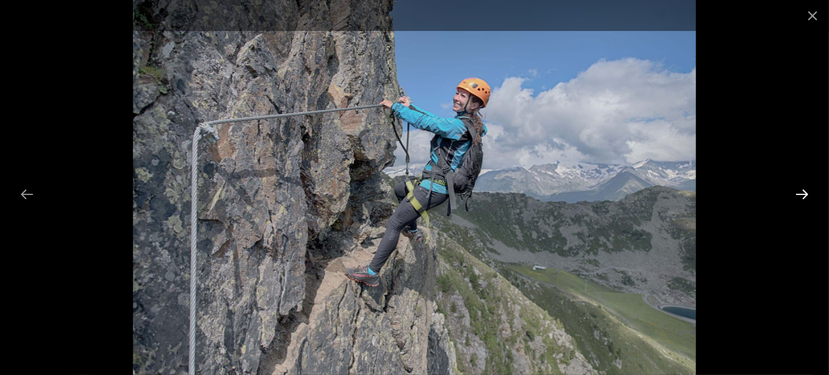
click at [797, 192] on button "Next slide" at bounding box center [802, 194] width 28 height 26
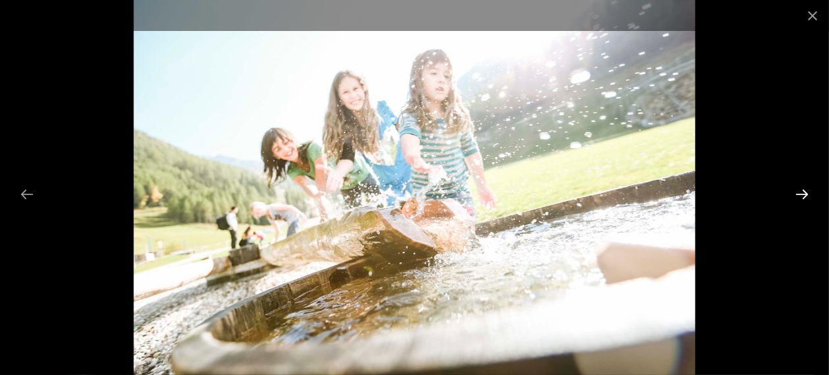
click at [797, 192] on button "Next slide" at bounding box center [802, 194] width 28 height 26
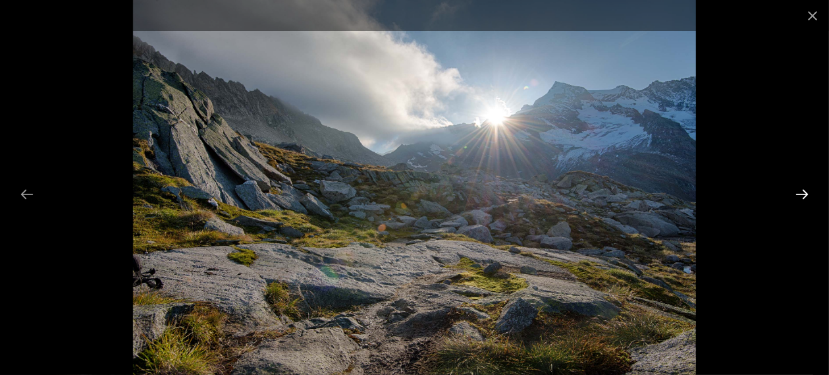
click at [797, 192] on button "Next slide" at bounding box center [802, 194] width 28 height 26
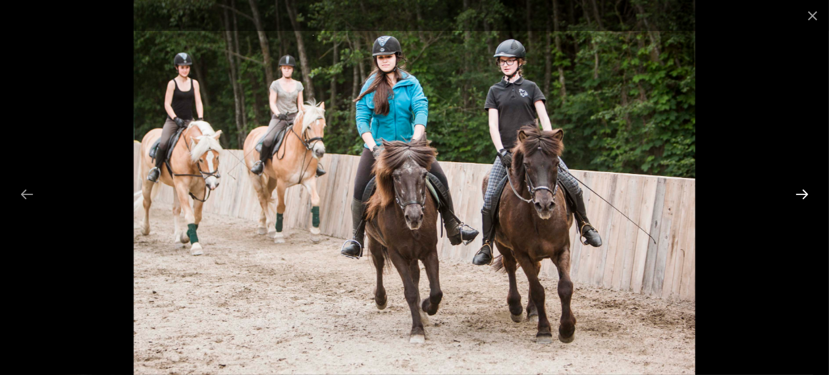
click at [797, 192] on button "Next slide" at bounding box center [802, 194] width 28 height 26
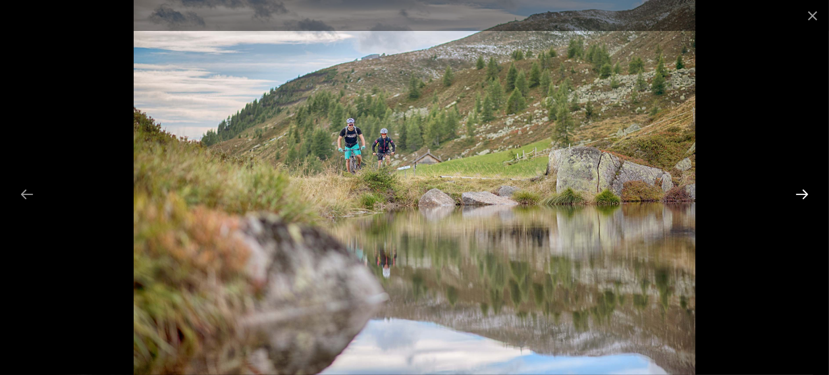
click at [800, 195] on button "Next slide" at bounding box center [802, 194] width 28 height 26
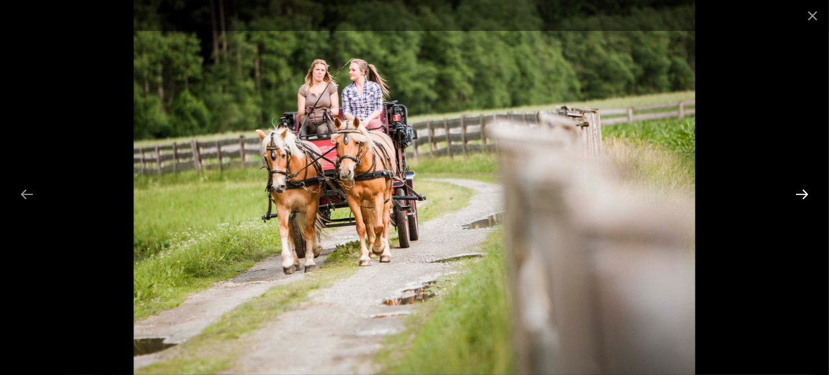
click at [800, 195] on button "Next slide" at bounding box center [802, 194] width 28 height 26
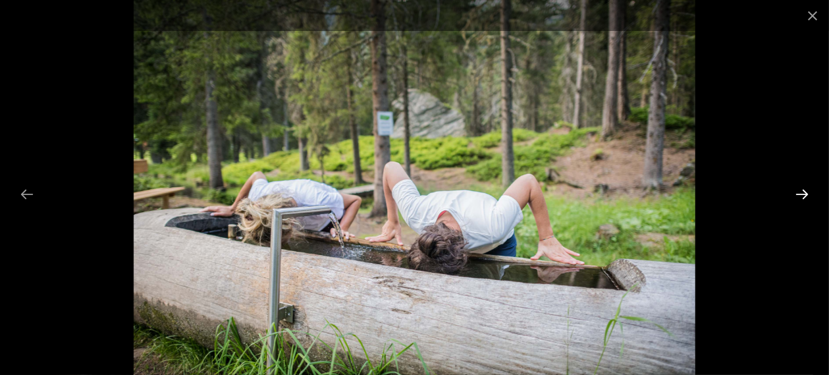
click at [800, 195] on button "Next slide" at bounding box center [802, 194] width 28 height 26
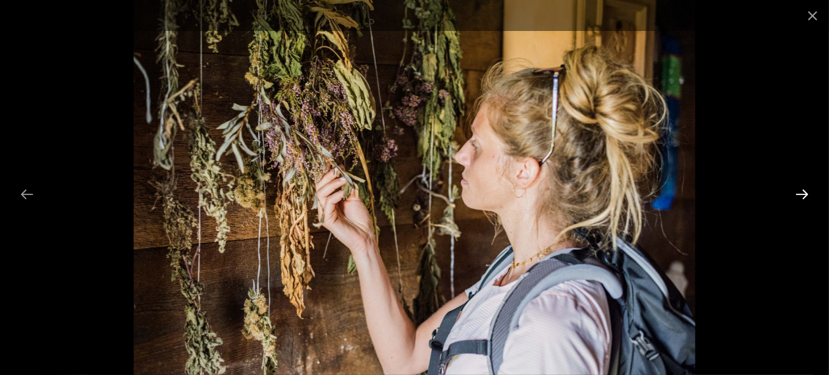
click at [800, 195] on button "Next slide" at bounding box center [802, 194] width 28 height 26
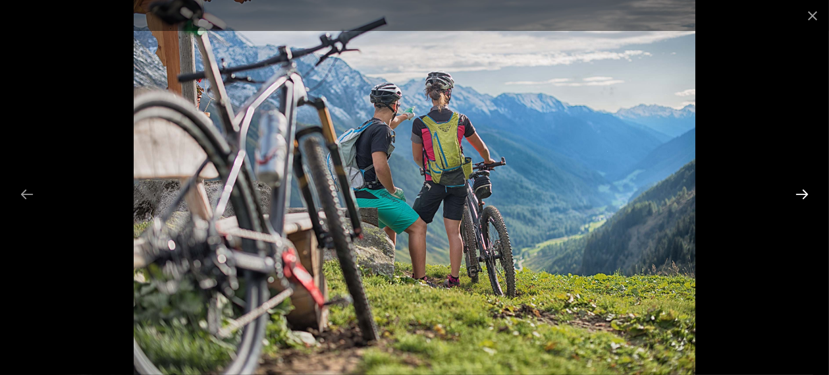
click at [800, 195] on button "Next slide" at bounding box center [802, 194] width 28 height 26
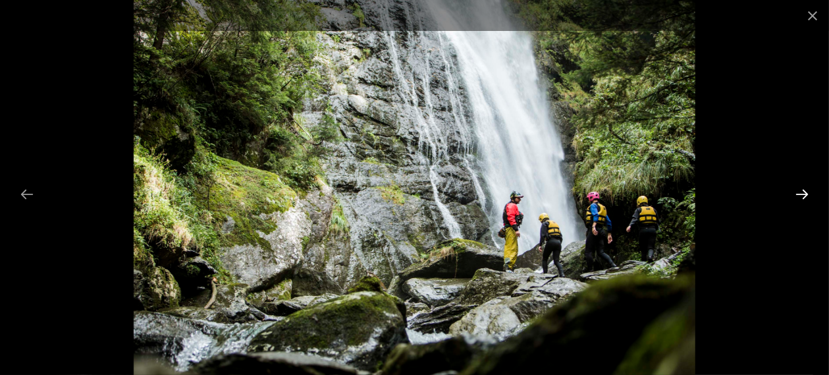
click at [800, 195] on button "Next slide" at bounding box center [802, 194] width 28 height 26
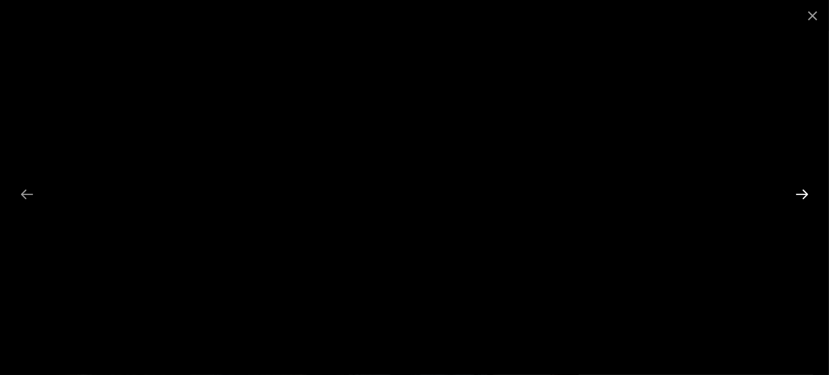
click at [800, 195] on button "Next slide" at bounding box center [802, 194] width 28 height 26
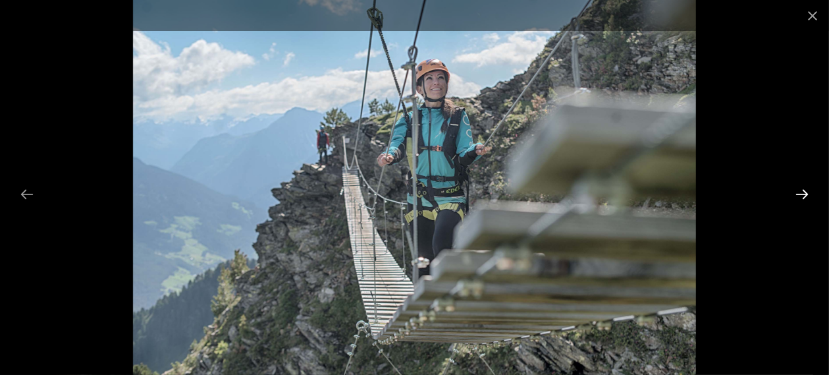
click at [800, 195] on button "Next slide" at bounding box center [802, 194] width 28 height 26
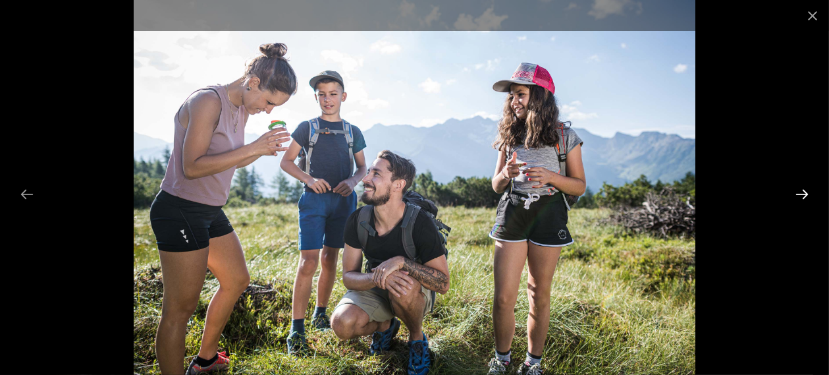
click at [800, 195] on button "Next slide" at bounding box center [802, 194] width 28 height 26
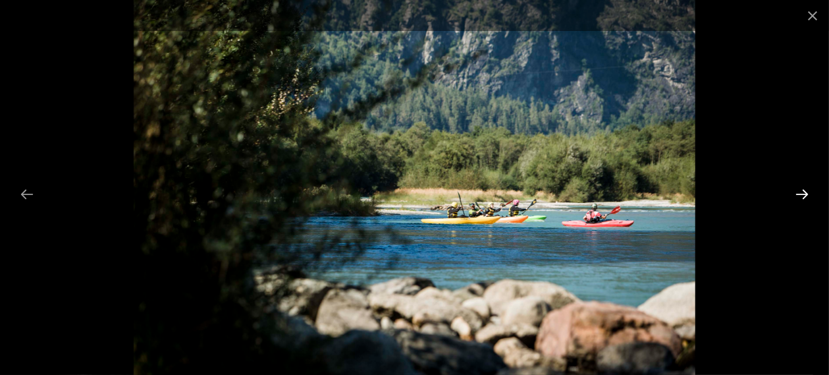
click at [800, 195] on button "Next slide" at bounding box center [802, 194] width 28 height 26
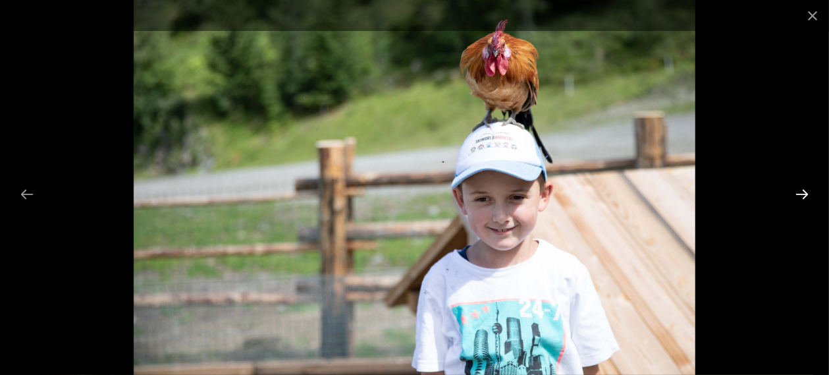
click at [800, 195] on button "Next slide" at bounding box center [802, 194] width 28 height 26
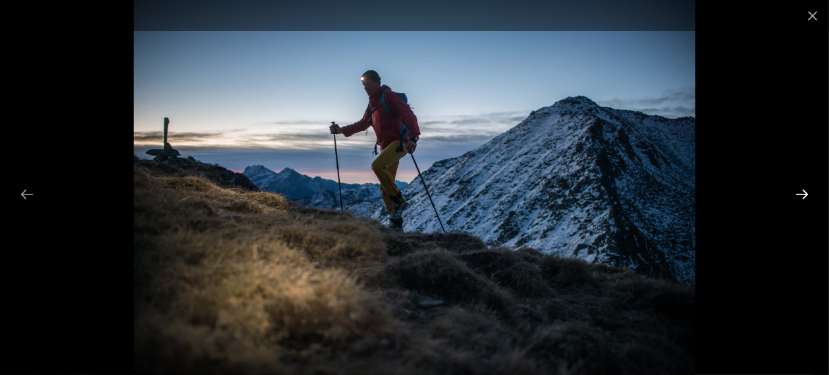
click at [800, 195] on button "Next slide" at bounding box center [802, 194] width 28 height 26
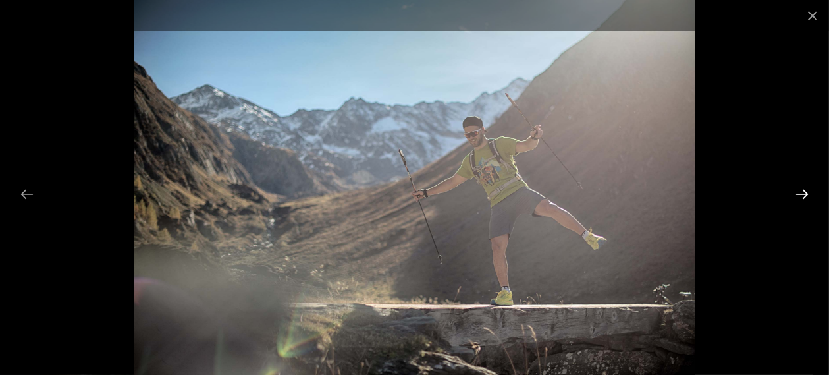
click at [800, 195] on button "Next slide" at bounding box center [802, 194] width 28 height 26
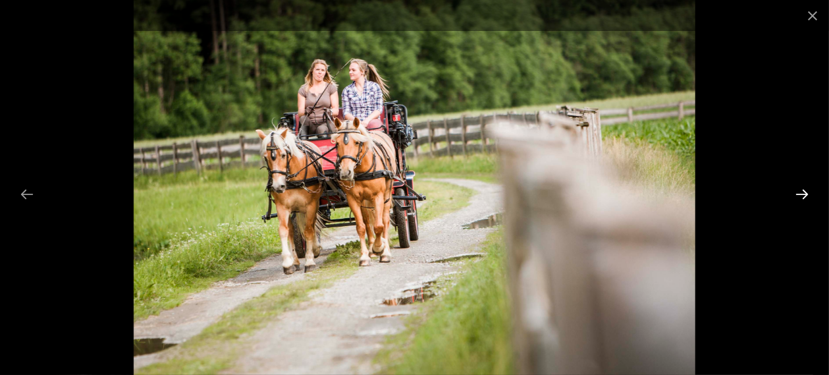
click at [797, 196] on button "Next slide" at bounding box center [802, 194] width 28 height 26
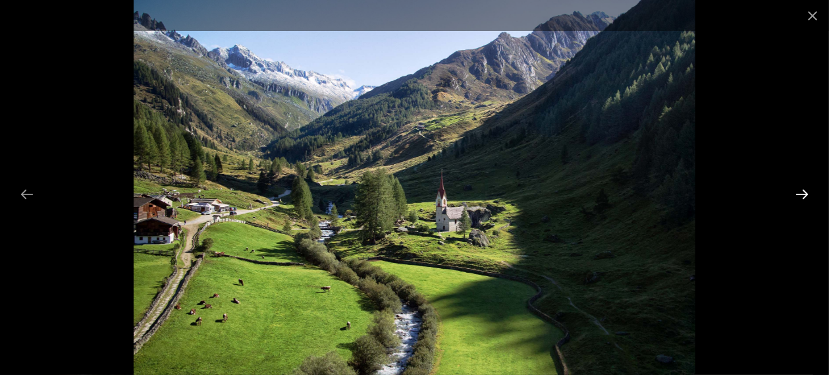
click at [807, 194] on button "Next slide" at bounding box center [802, 194] width 28 height 26
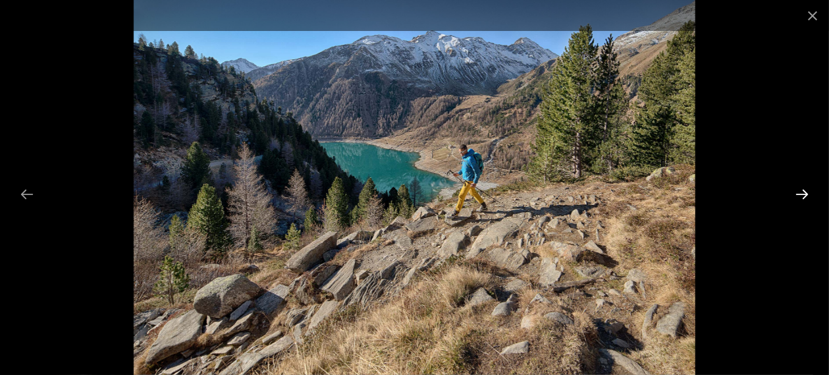
click at [807, 194] on button "Next slide" at bounding box center [802, 194] width 28 height 26
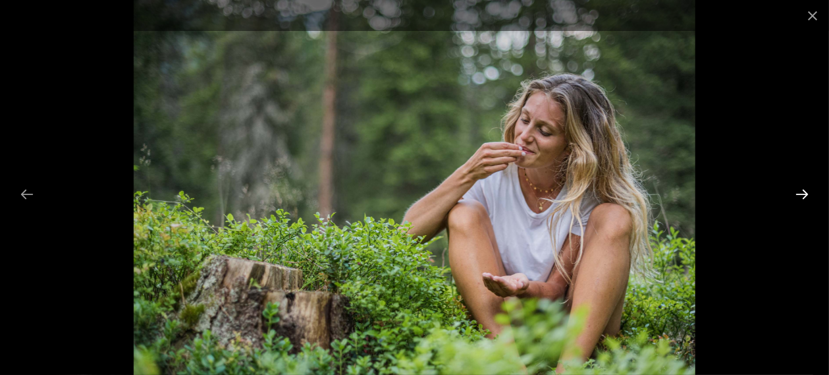
click at [807, 194] on button "Next slide" at bounding box center [802, 194] width 28 height 26
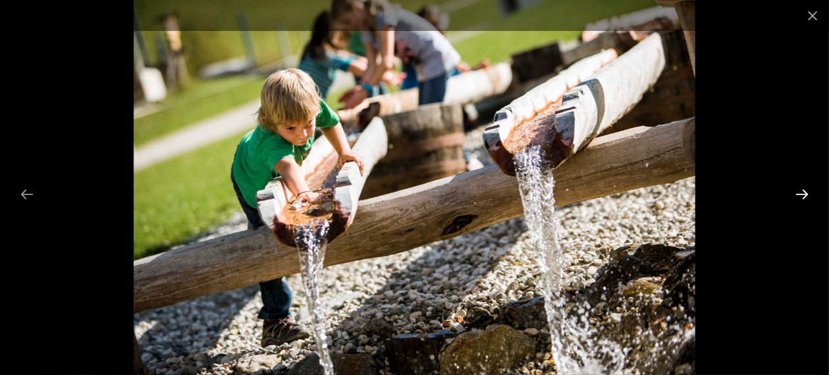
click at [807, 194] on button "Next slide" at bounding box center [802, 194] width 28 height 26
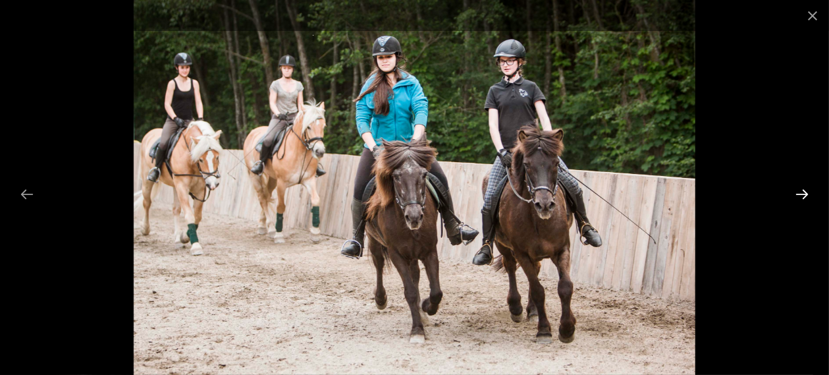
click at [805, 194] on button "Next slide" at bounding box center [802, 194] width 28 height 26
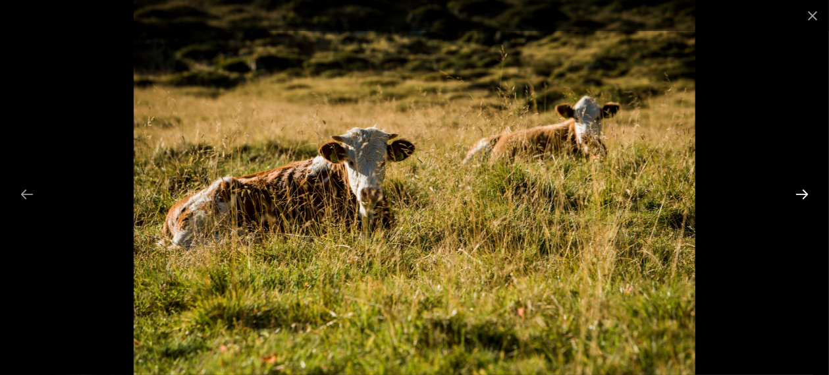
click at [805, 194] on button "Next slide" at bounding box center [802, 194] width 28 height 26
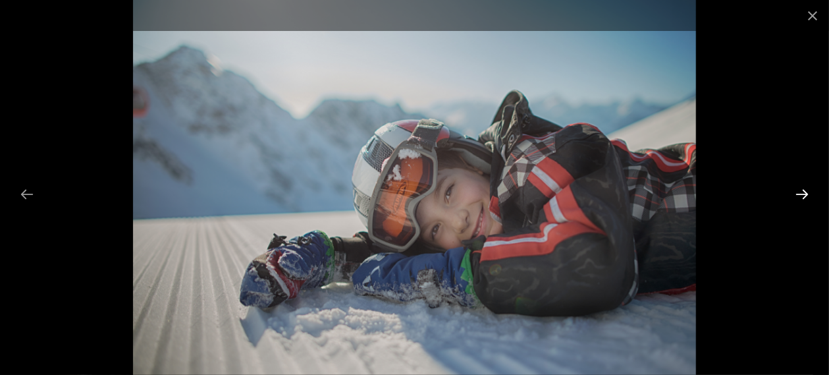
click at [805, 194] on button "Next slide" at bounding box center [802, 194] width 28 height 26
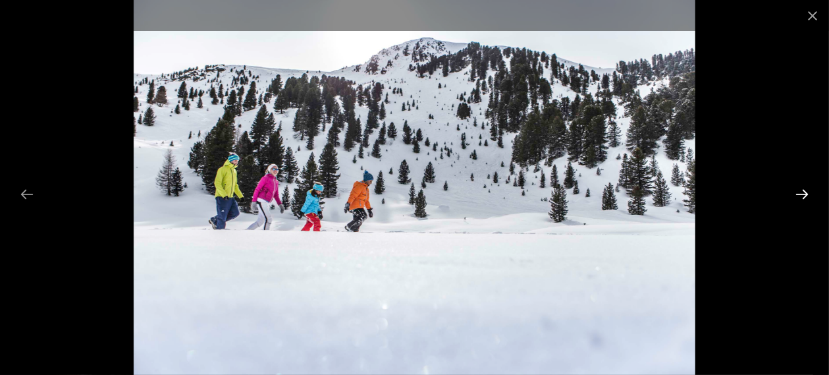
click at [804, 194] on button "Next slide" at bounding box center [802, 194] width 28 height 26
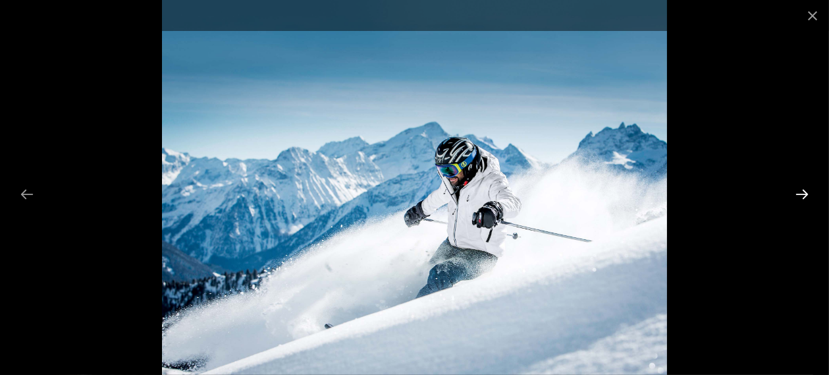
click at [804, 194] on button "Next slide" at bounding box center [802, 194] width 28 height 26
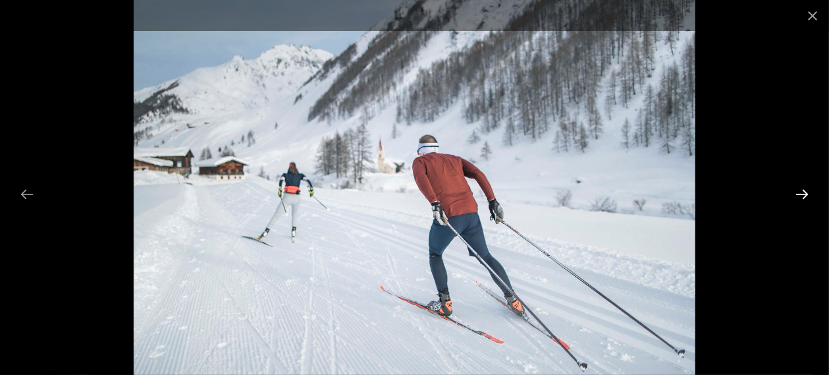
click at [801, 192] on button "Next slide" at bounding box center [802, 194] width 28 height 26
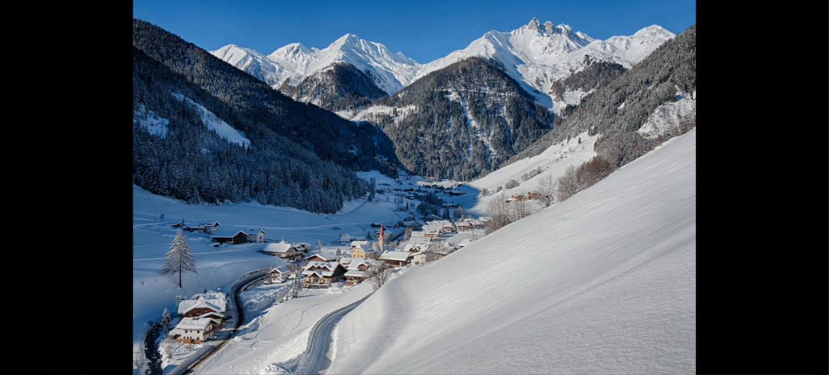
click at [801, 192] on button "Next slide" at bounding box center [809, 194] width 28 height 26
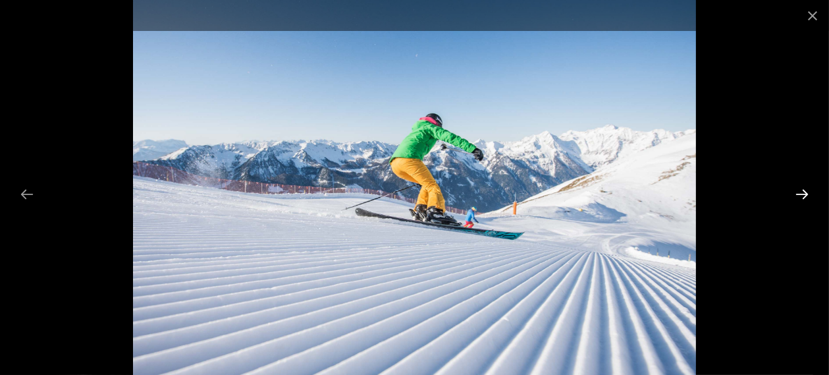
click at [801, 192] on button "Next slide" at bounding box center [802, 194] width 28 height 26
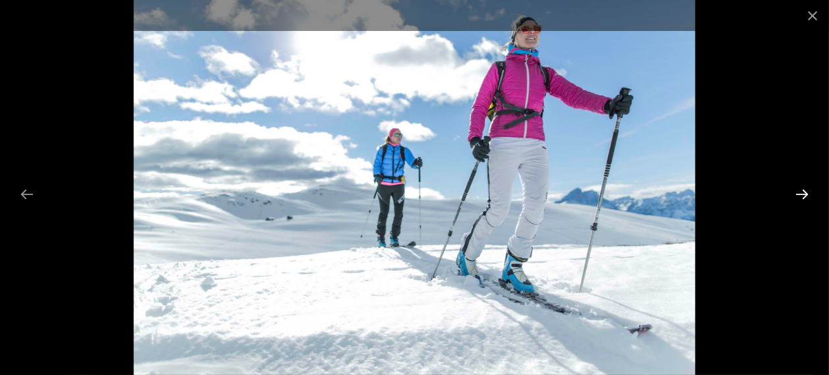
click at [801, 192] on button "Next slide" at bounding box center [802, 194] width 28 height 26
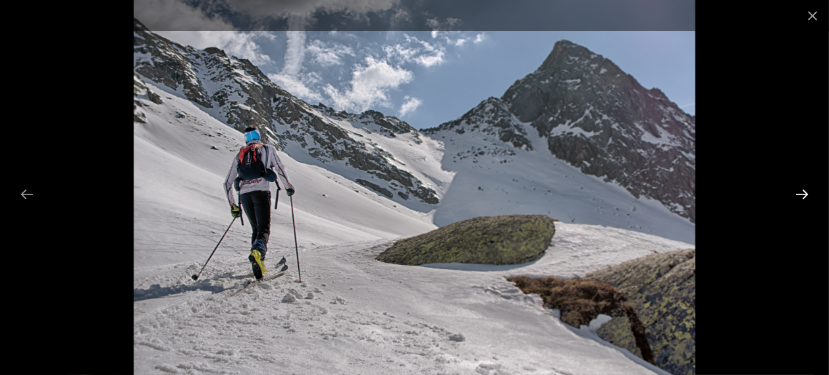
click at [801, 192] on button "Next slide" at bounding box center [802, 194] width 28 height 26
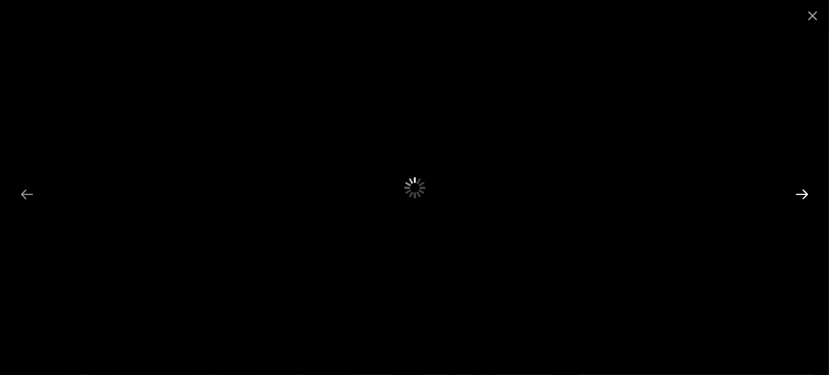
click at [801, 192] on button "Next slide" at bounding box center [802, 194] width 28 height 26
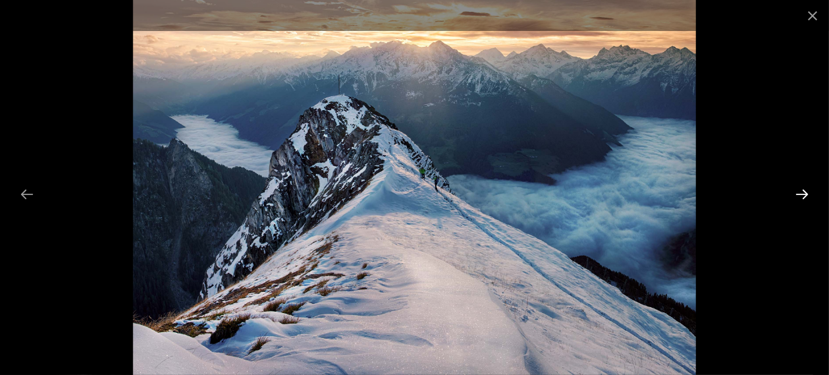
click at [801, 192] on button "Next slide" at bounding box center [802, 194] width 28 height 26
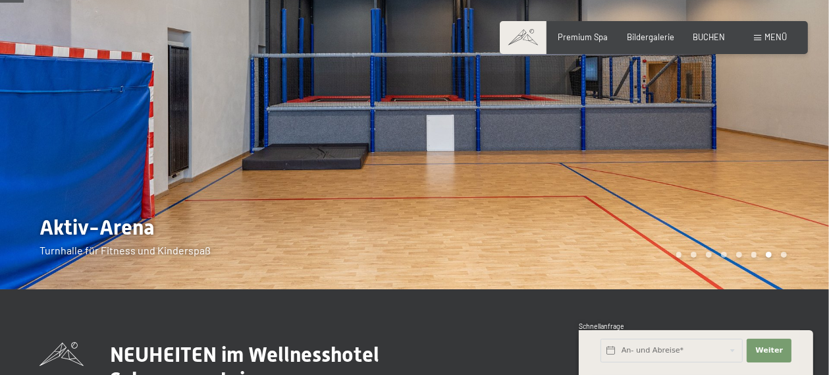
scroll to position [69, 0]
